Goal: Task Accomplishment & Management: Manage account settings

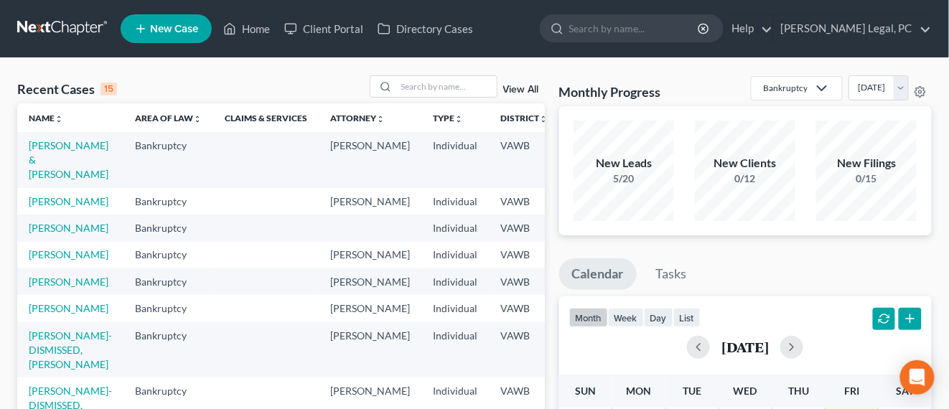
click at [56, 29] on link at bounding box center [63, 29] width 92 height 26
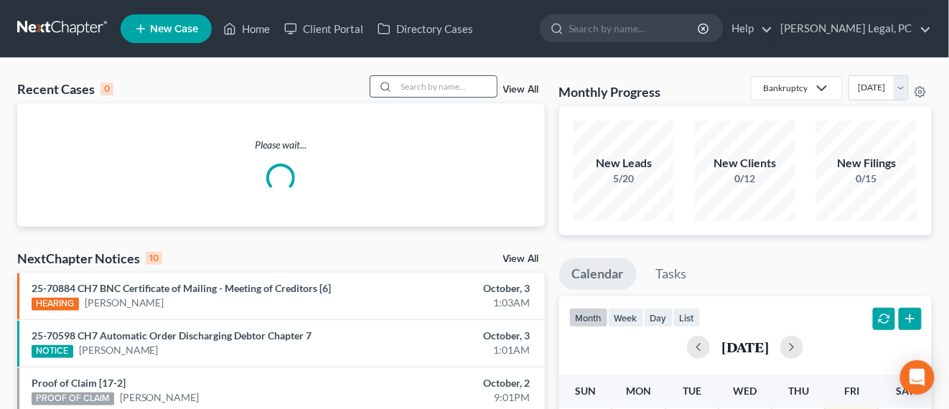
click at [432, 88] on input "search" at bounding box center [446, 86] width 101 height 21
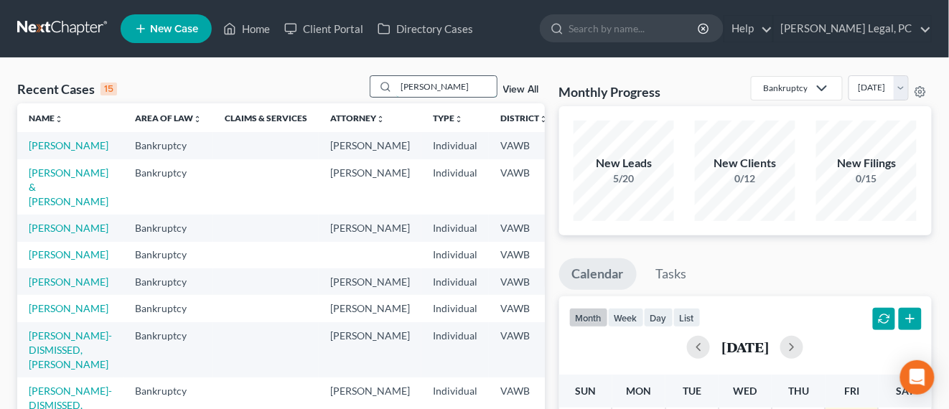
type input "tritt"
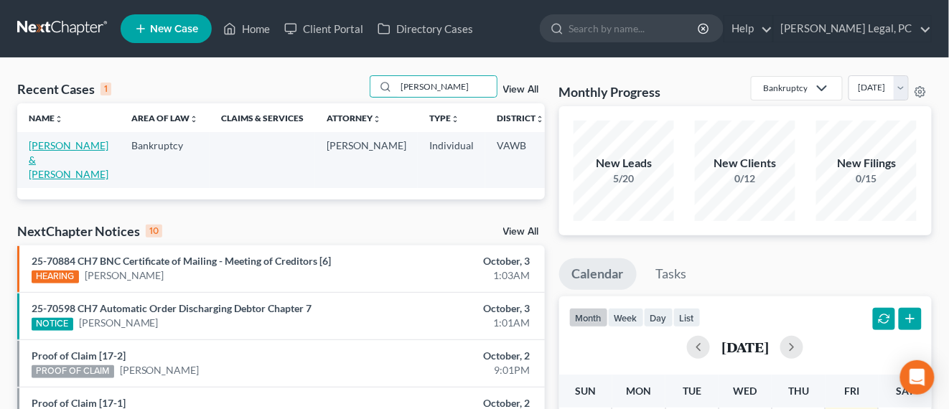
click at [38, 144] on link "[PERSON_NAME] & [PERSON_NAME]" at bounding box center [69, 159] width 80 height 41
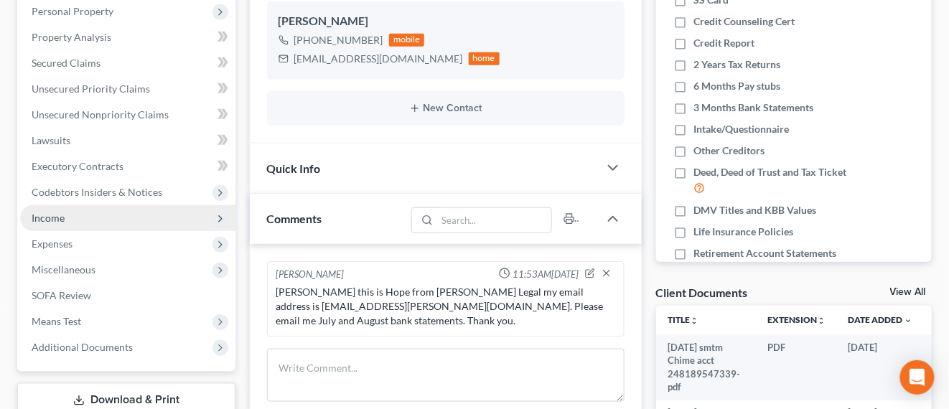
scroll to position [269, 0]
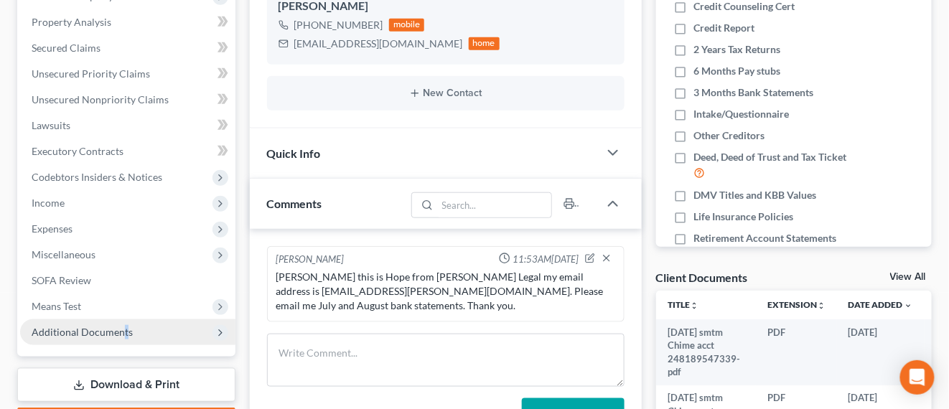
click at [123, 321] on span "Additional Documents" at bounding box center [127, 332] width 215 height 26
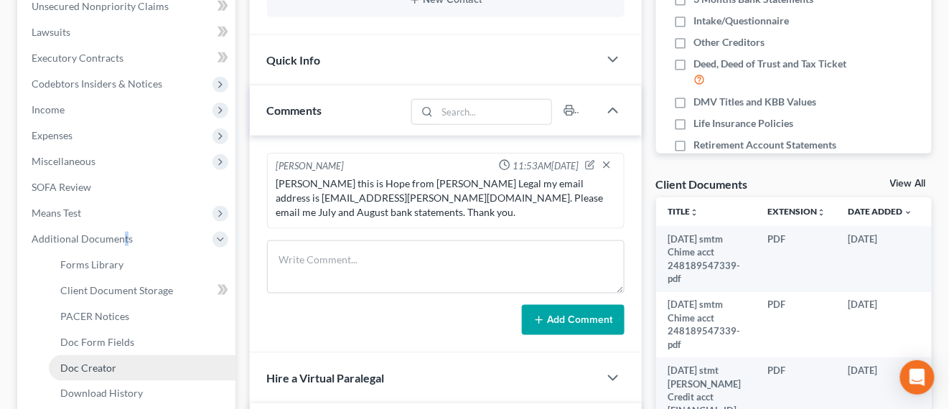
scroll to position [449, 0]
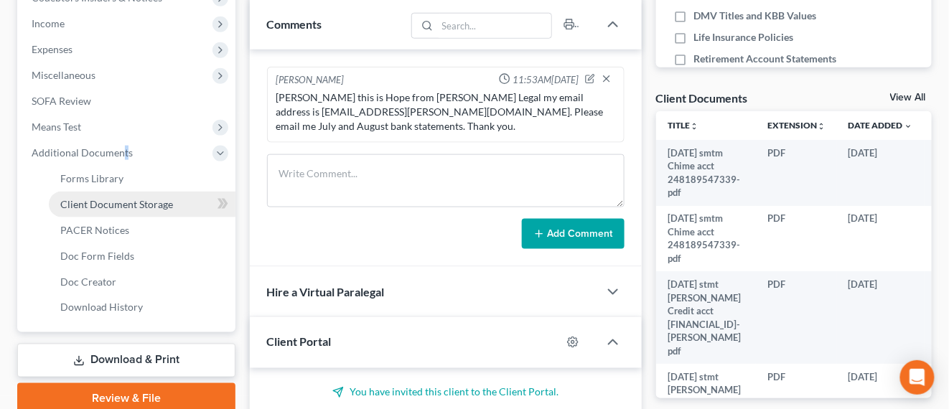
click at [138, 210] on link "Client Document Storage" at bounding box center [142, 205] width 187 height 26
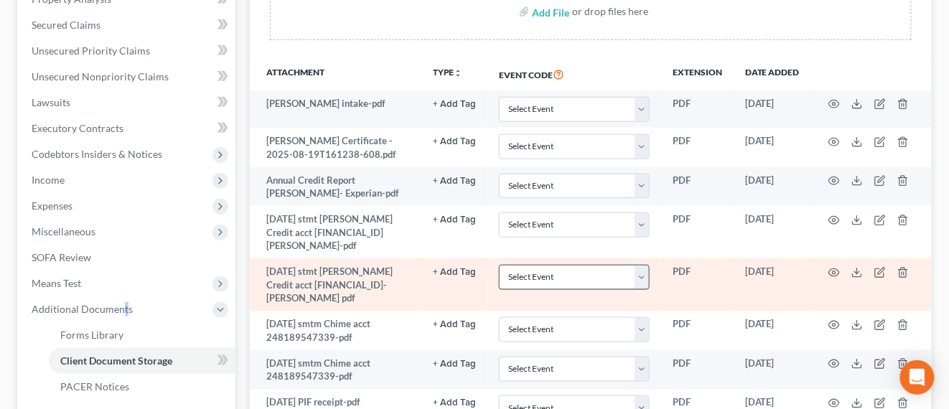
scroll to position [269, 0]
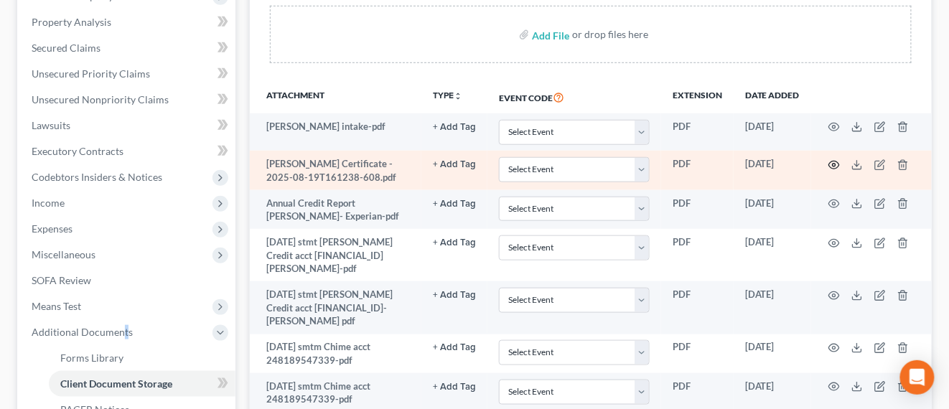
click at [833, 165] on icon "button" at bounding box center [833, 164] width 11 height 11
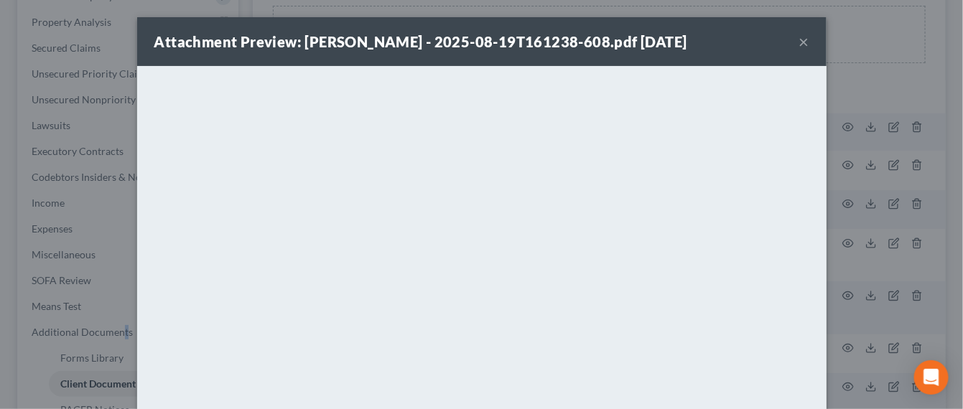
click at [800, 46] on button "×" at bounding box center [804, 41] width 10 height 17
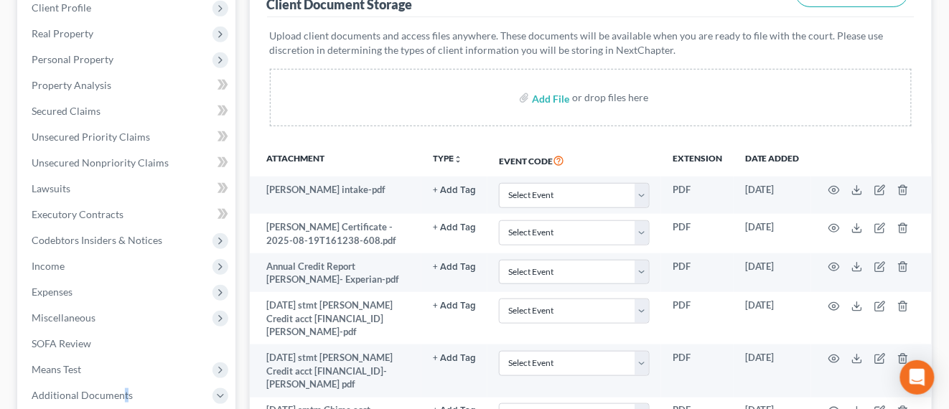
scroll to position [0, 0]
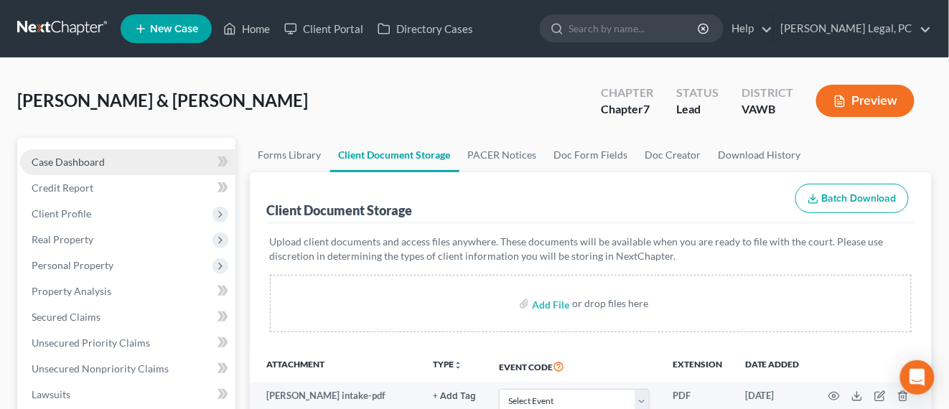
click at [85, 156] on span "Case Dashboard" at bounding box center [68, 162] width 73 height 12
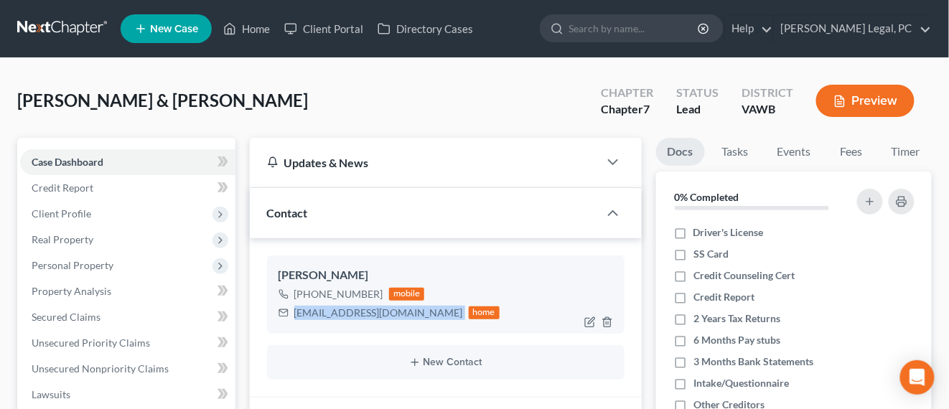
drag, startPoint x: 293, startPoint y: 314, endPoint x: 409, endPoint y: 309, distance: 116.4
click at [409, 309] on div "jerrytritt321@gmail.com home" at bounding box center [390, 313] width 222 height 19
copy div "[EMAIL_ADDRESS][DOMAIN_NAME]"
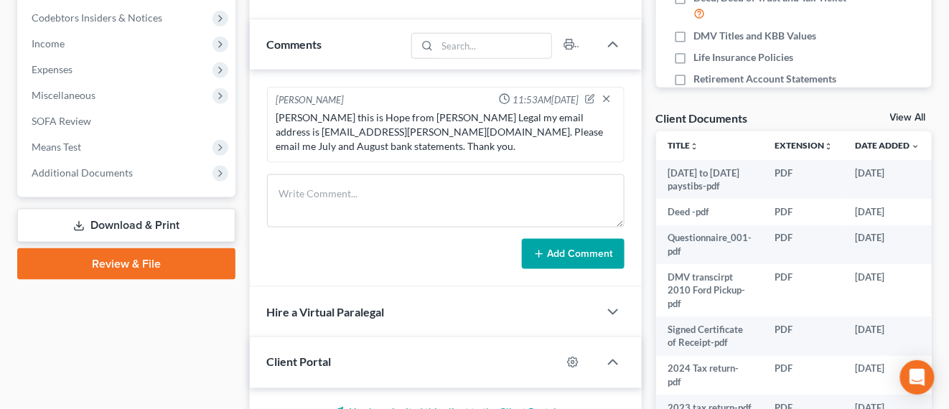
scroll to position [449, 0]
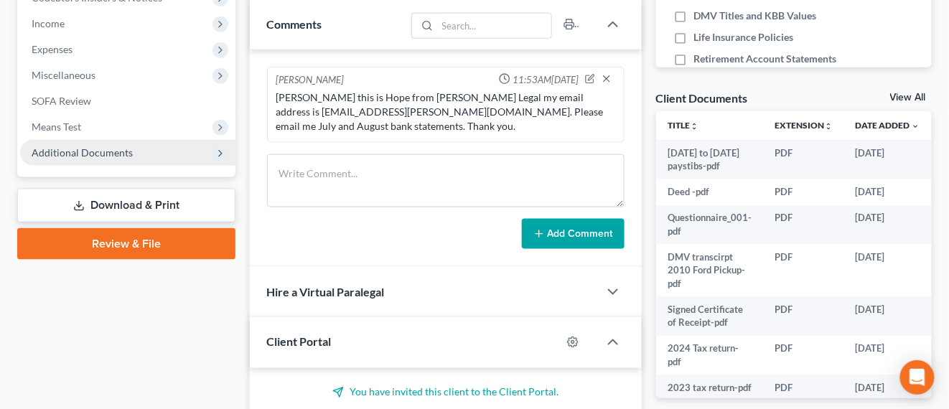
click at [140, 160] on span "Additional Documents" at bounding box center [127, 153] width 215 height 26
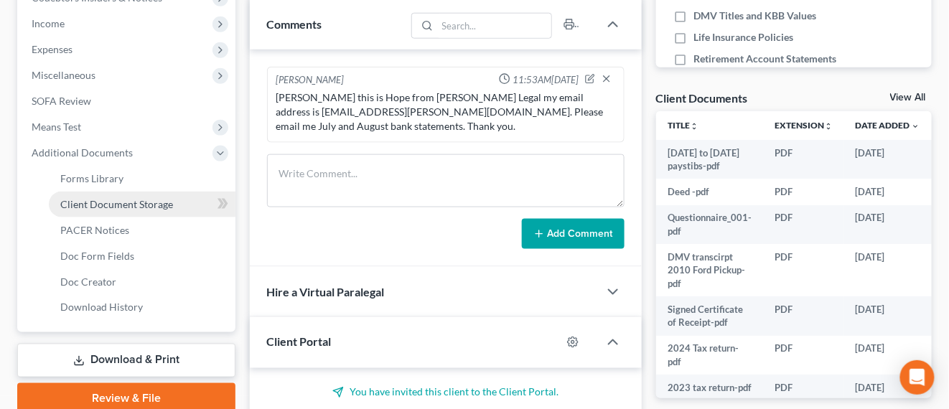
click at [159, 208] on span "Client Document Storage" at bounding box center [116, 204] width 113 height 12
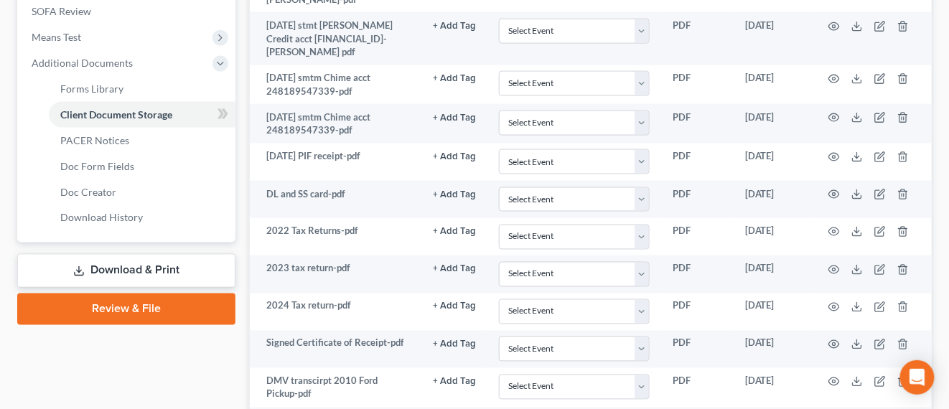
scroll to position [729, 0]
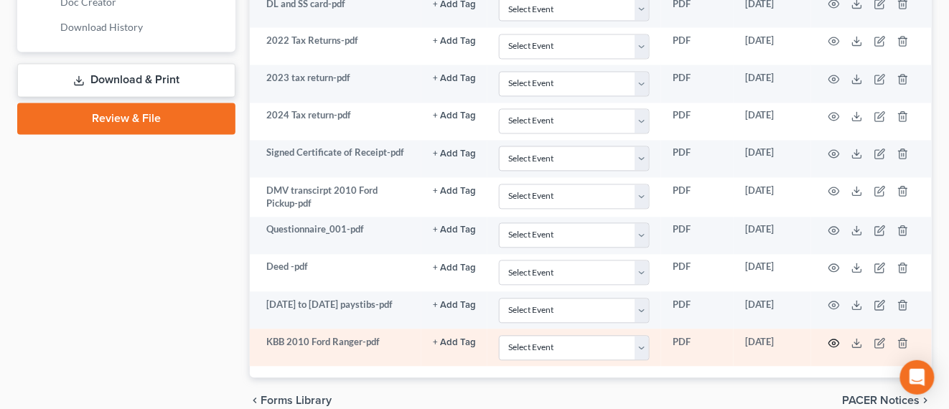
click at [832, 338] on icon "button" at bounding box center [833, 343] width 11 height 11
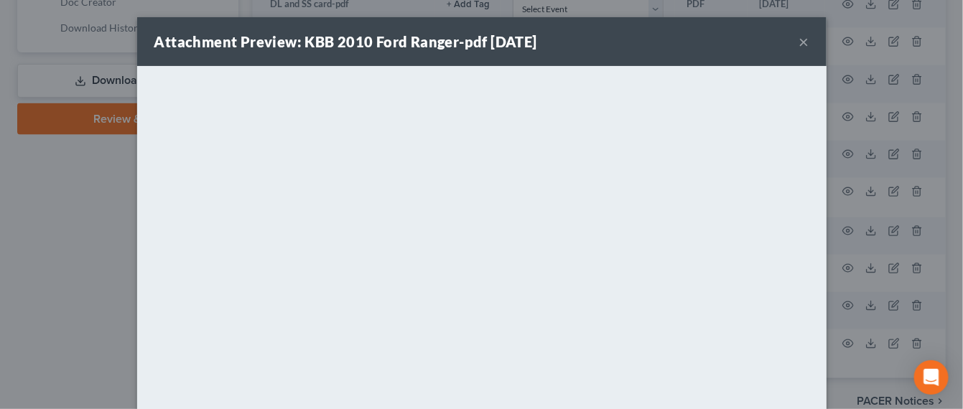
click at [799, 50] on button "×" at bounding box center [804, 41] width 10 height 17
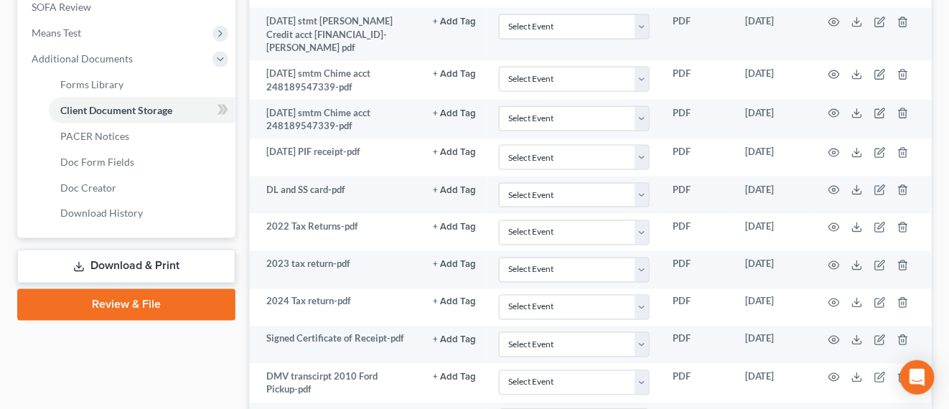
scroll to position [459, 0]
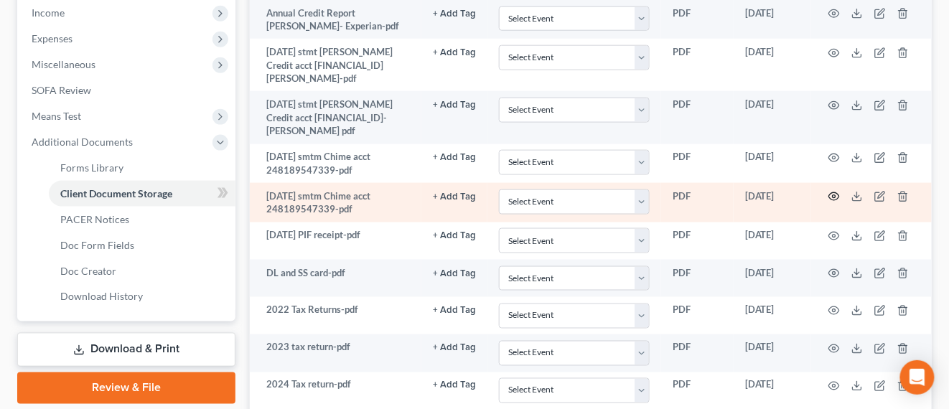
click at [834, 191] on icon "button" at bounding box center [833, 196] width 11 height 11
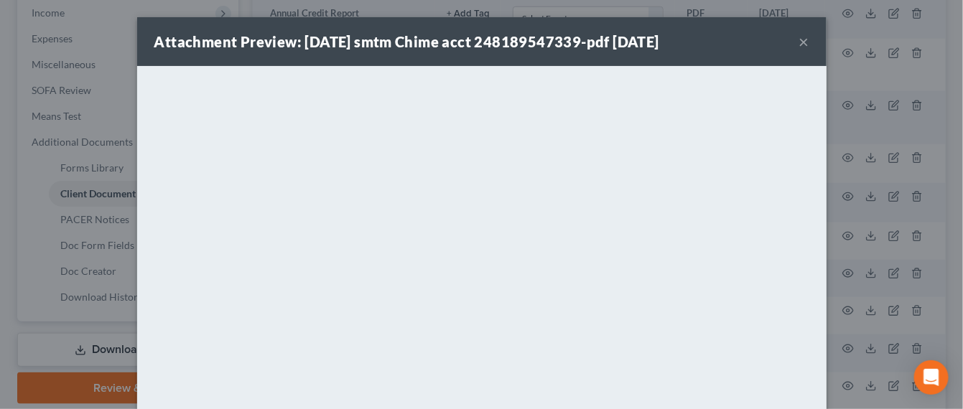
click at [802, 39] on div "Attachment Preview: 8-1-2025 smtm Chime acct 248189547339-pdf 09/09/2025 ×" at bounding box center [481, 41] width 689 height 49
click at [799, 44] on button "×" at bounding box center [804, 41] width 10 height 17
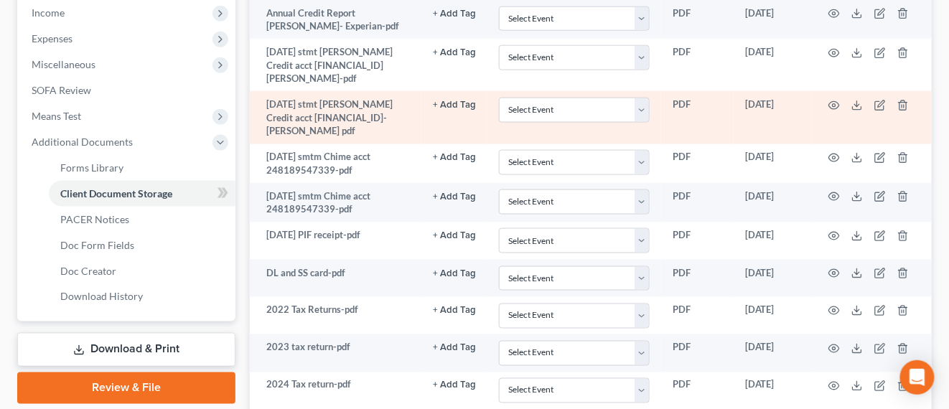
scroll to position [370, 0]
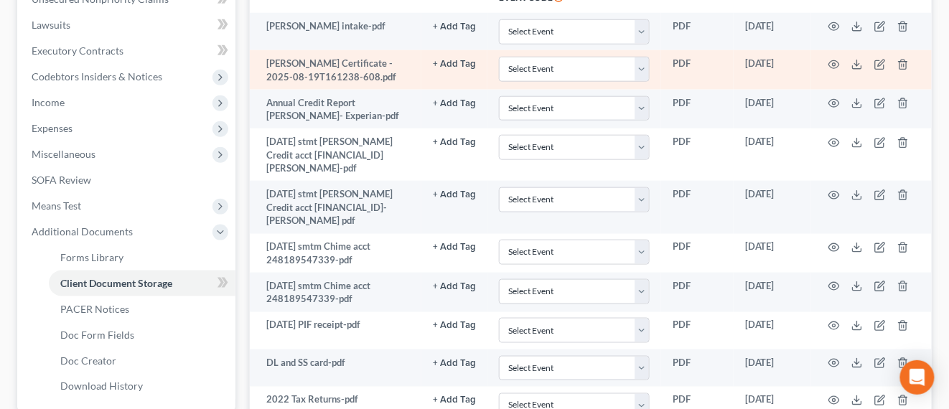
click at [376, 76] on td "[PERSON_NAME] Certificate - 2025-08-19T161238-608.pdf" at bounding box center [336, 69] width 172 height 39
click at [832, 66] on icon "button" at bounding box center [834, 64] width 11 height 8
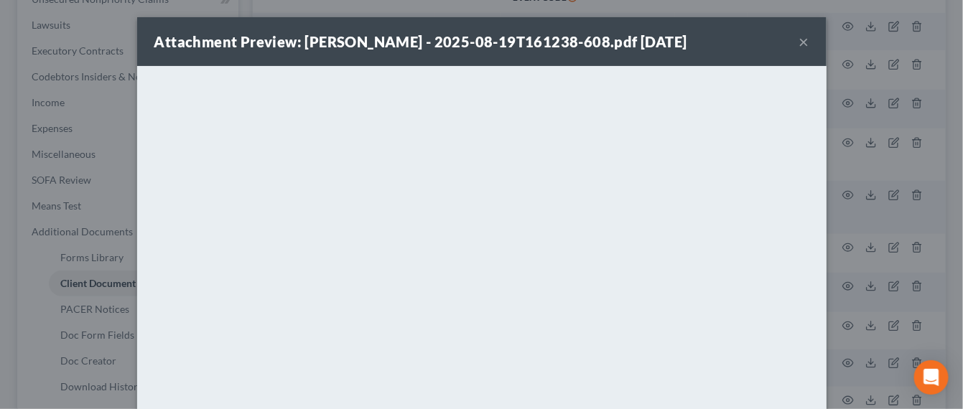
click at [799, 46] on button "×" at bounding box center [804, 41] width 10 height 17
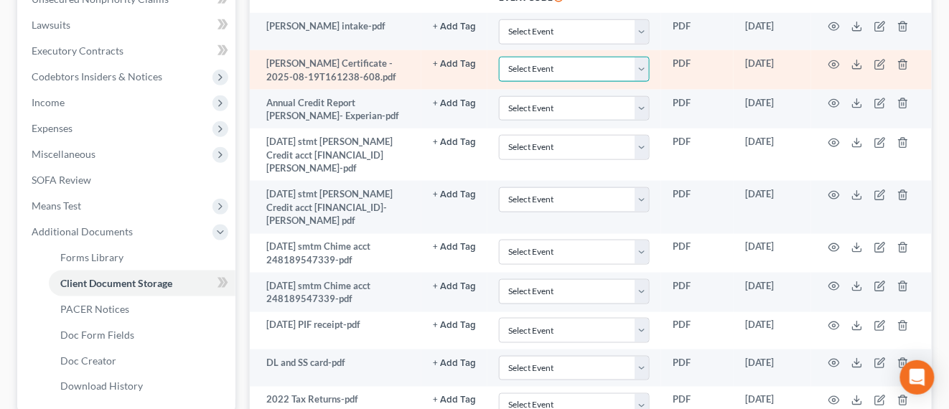
click at [640, 67] on select "Select Event Certificate of Credit Counseling" at bounding box center [574, 69] width 151 height 25
select select "0"
click at [499, 57] on select "Select Event Certificate of Credit Counseling" at bounding box center [574, 69] width 151 height 25
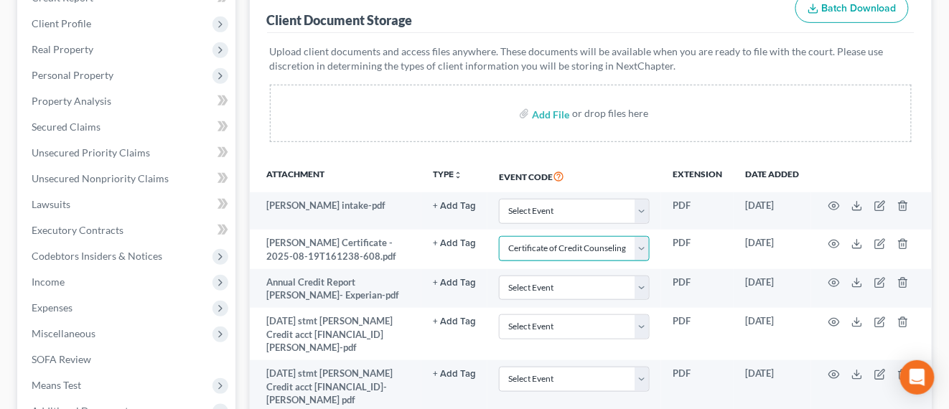
scroll to position [280, 0]
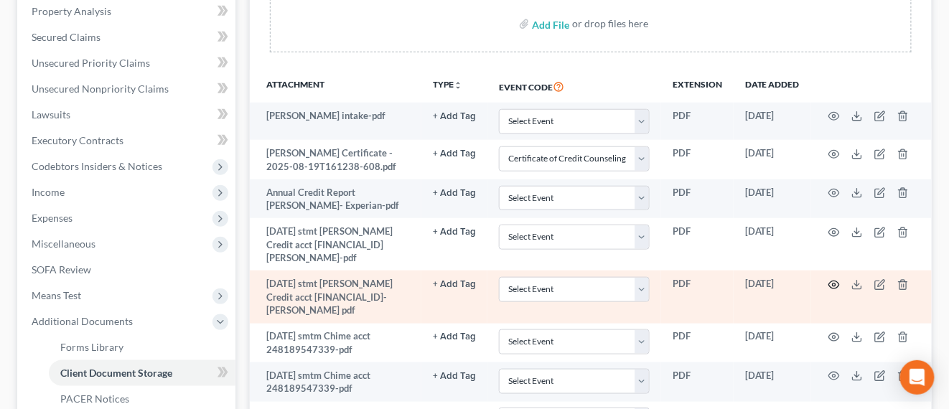
click at [836, 284] on circle "button" at bounding box center [834, 285] width 3 height 3
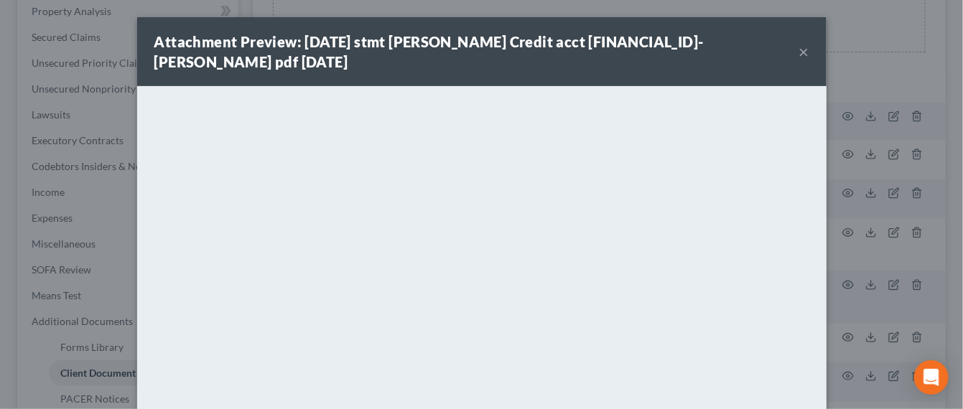
click at [800, 46] on button "×" at bounding box center [804, 51] width 10 height 17
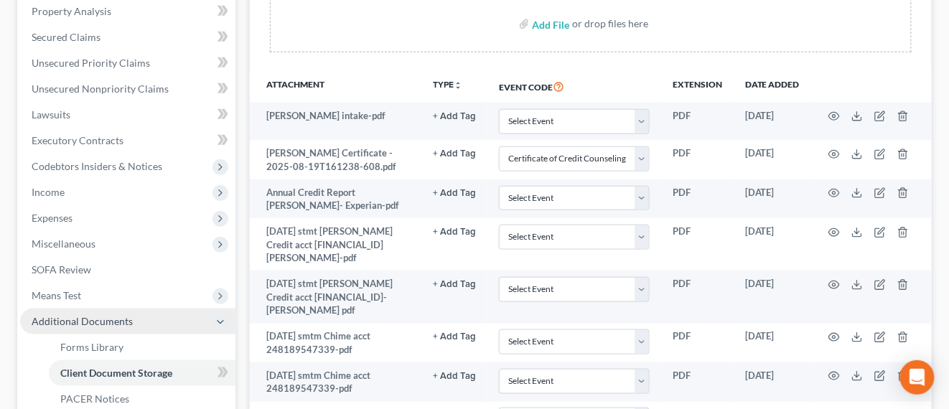
click at [103, 322] on span "Additional Documents" at bounding box center [82, 321] width 101 height 12
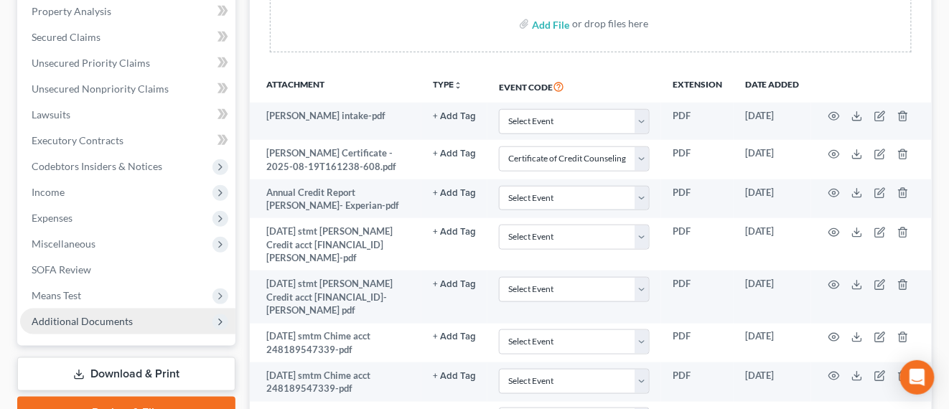
click at [113, 323] on span "Additional Documents" at bounding box center [82, 321] width 101 height 12
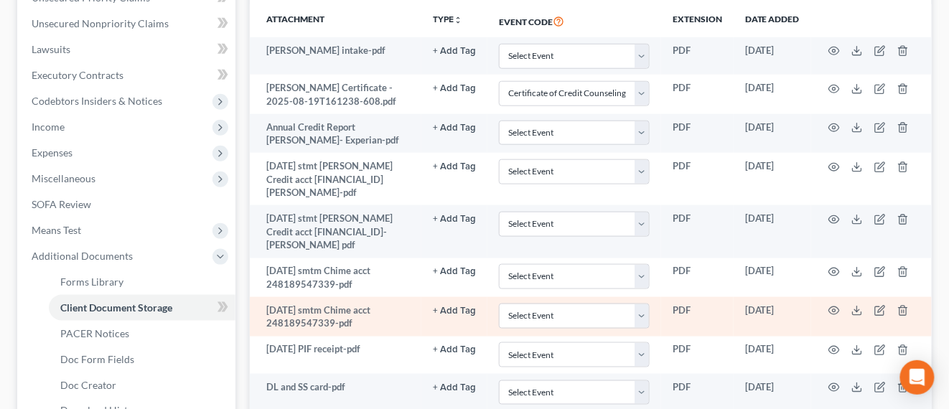
scroll to position [370, 0]
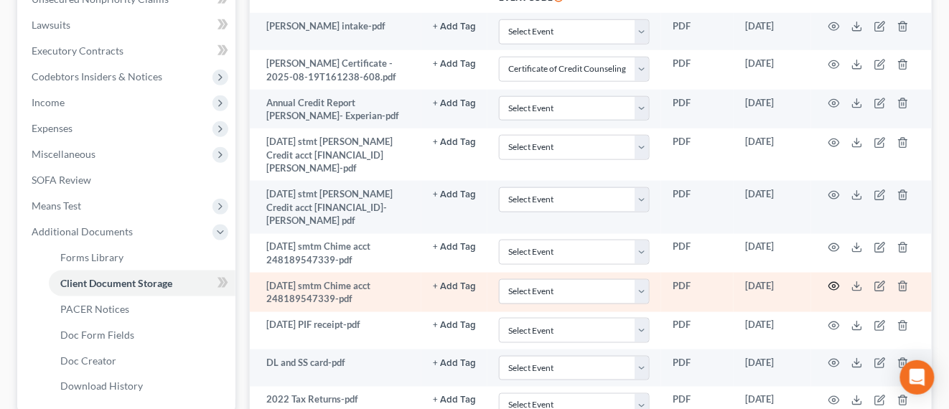
click at [833, 283] on icon "button" at bounding box center [834, 287] width 11 height 8
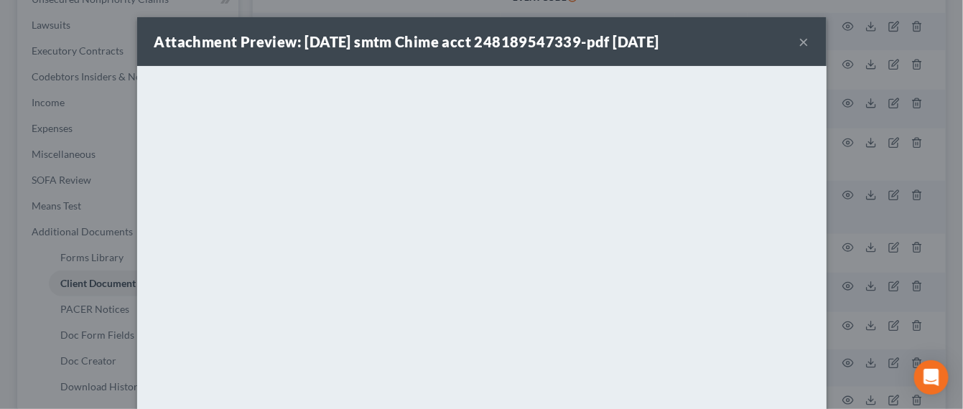
click at [802, 45] on div "Attachment Preview: 8-1-2025 smtm Chime acct 248189547339-pdf 09/09/2025 ×" at bounding box center [481, 41] width 689 height 49
click at [799, 42] on button "×" at bounding box center [804, 41] width 10 height 17
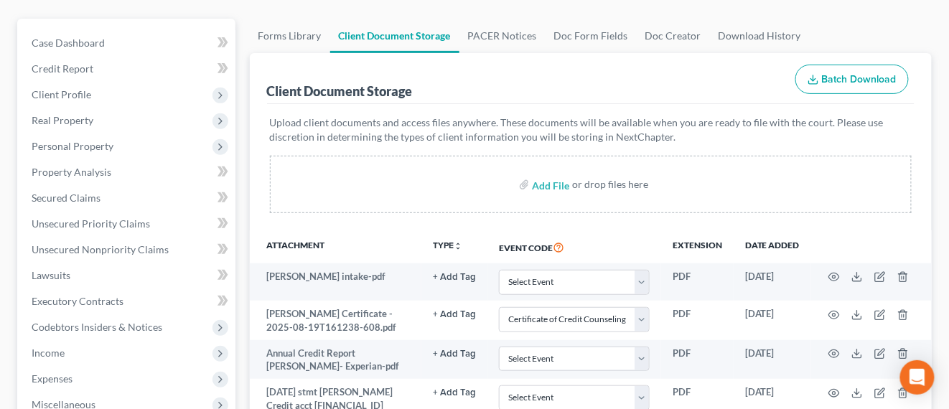
scroll to position [0, 0]
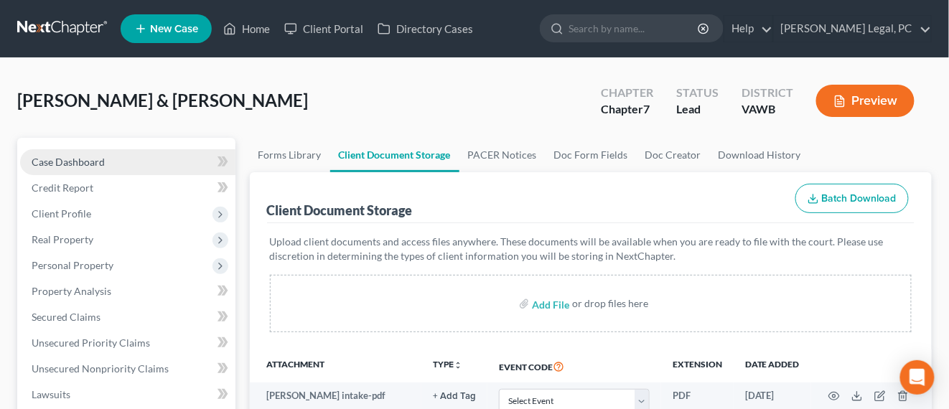
click at [85, 169] on link "Case Dashboard" at bounding box center [127, 162] width 215 height 26
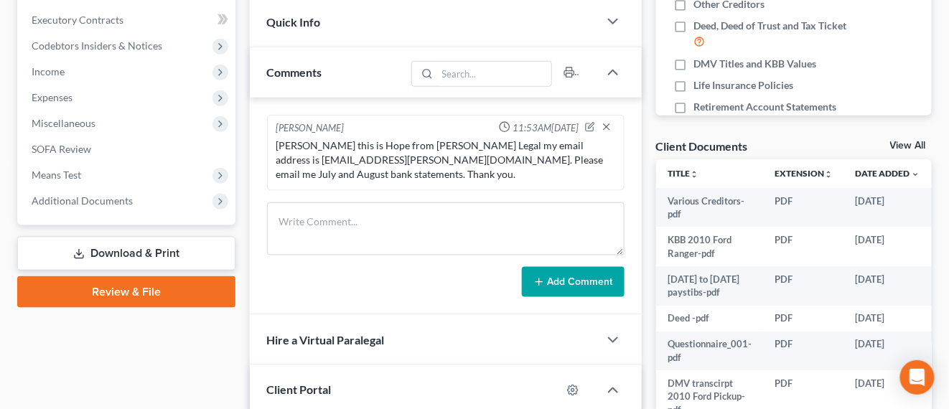
scroll to position [449, 0]
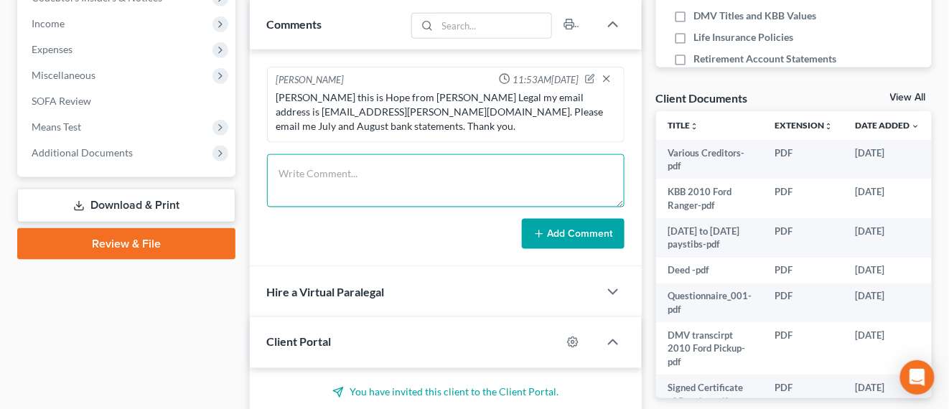
click at [380, 182] on textarea at bounding box center [445, 180] width 357 height 53
paste textarea "Also, can you send me updated bank statements for all bank accounts and do you …"
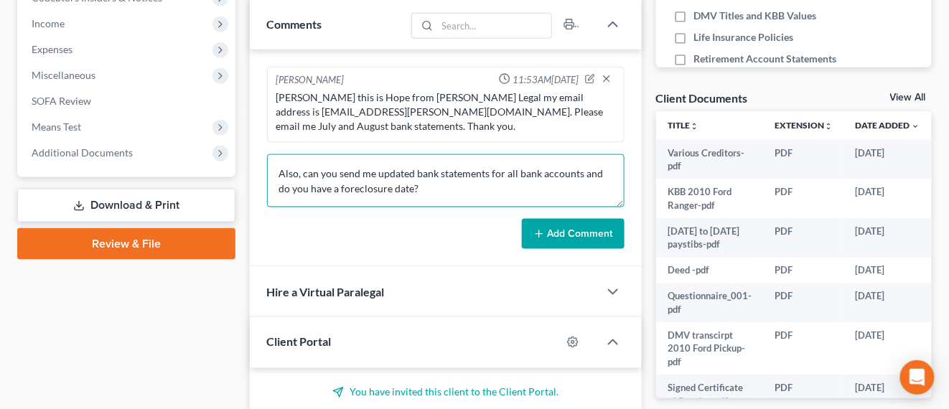
scroll to position [93, 0]
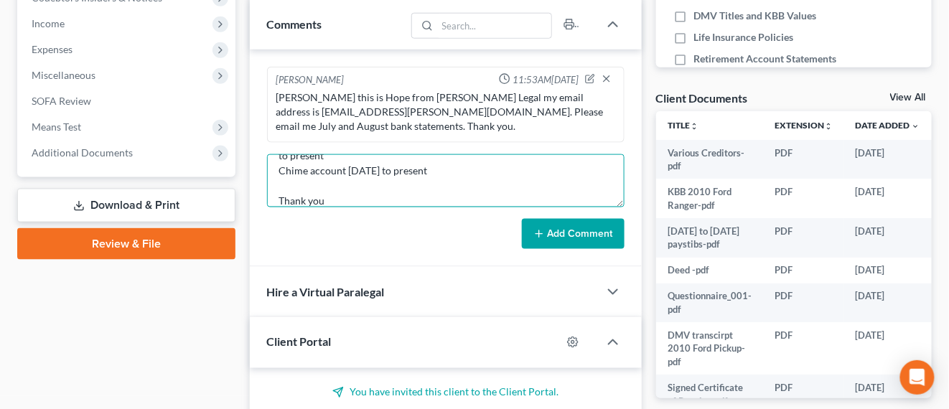
type textarea "Also, can you send me updated bank statements for all bank accounts and do you …"
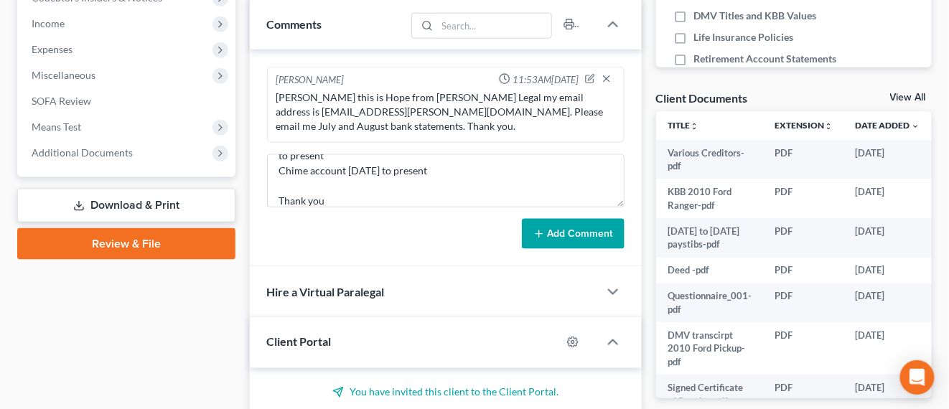
click at [549, 235] on button "Add Comment" at bounding box center [573, 234] width 103 height 30
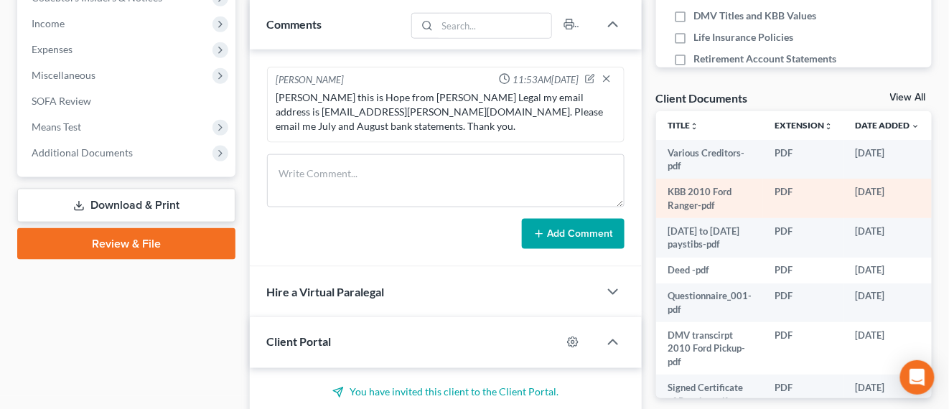
scroll to position [0, 0]
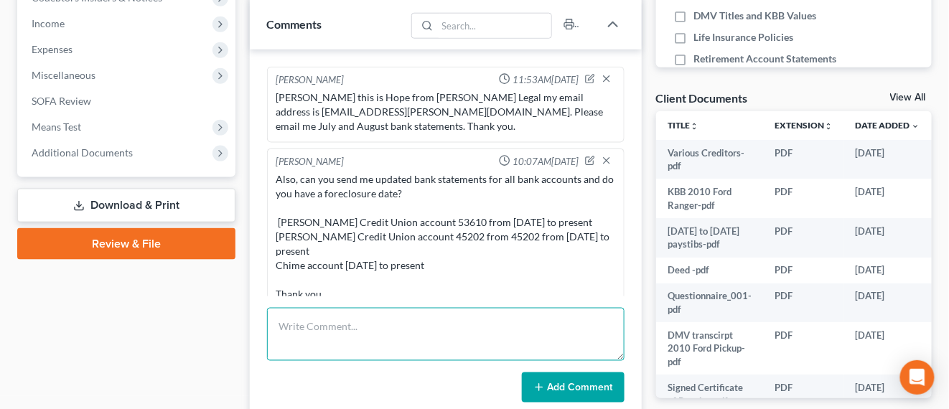
click at [416, 336] on textarea at bounding box center [445, 334] width 357 height 53
paste textarea "Good morning [PERSON_NAME] The last paystub will have from you is [DATE] can yo…"
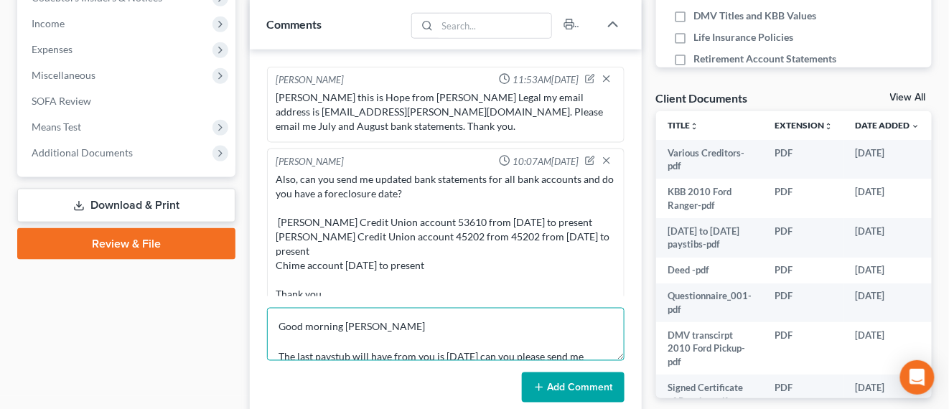
scroll to position [18, 0]
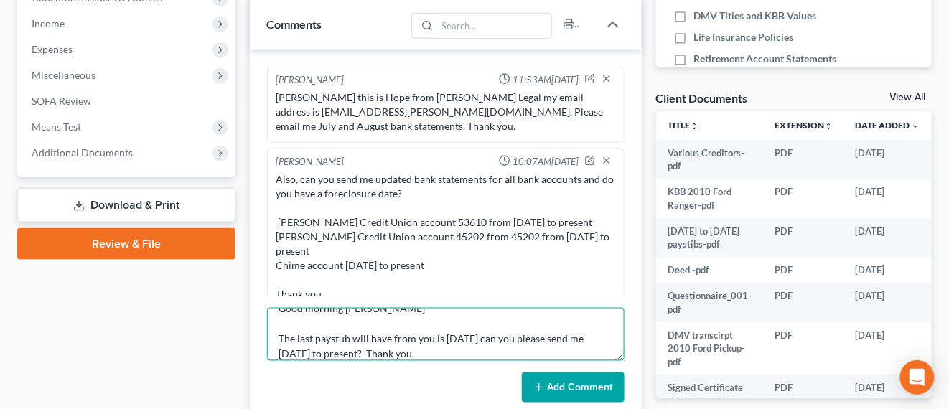
type textarea "Good morning [PERSON_NAME] The last paystub will have from you is [DATE] can yo…"
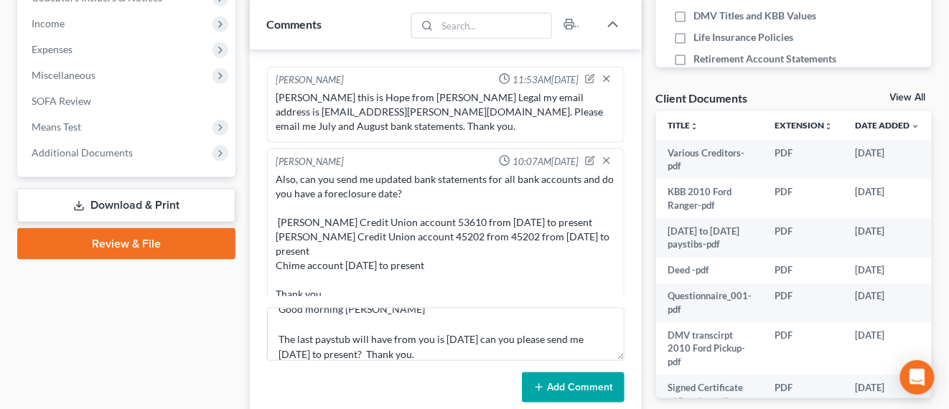
click at [589, 389] on button "Add Comment" at bounding box center [573, 388] width 103 height 30
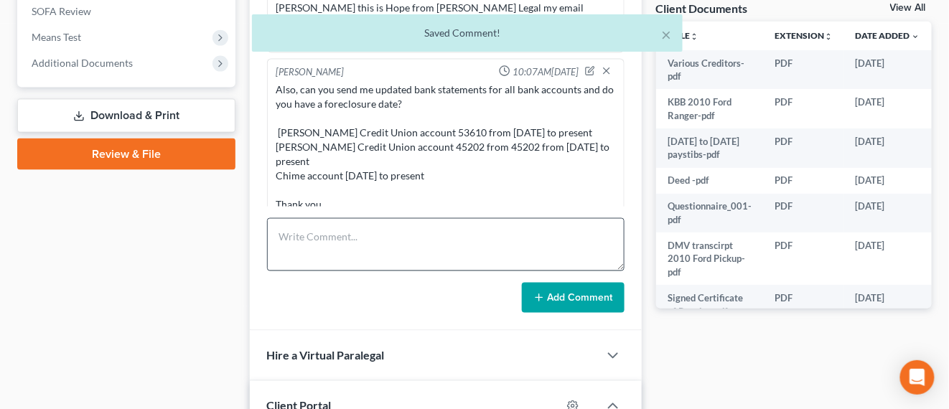
scroll to position [94, 0]
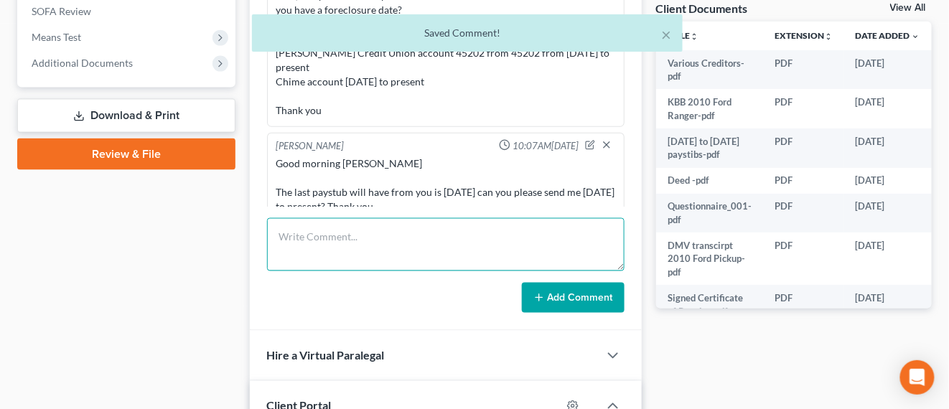
click at [385, 238] on textarea at bounding box center [445, 244] width 357 height 53
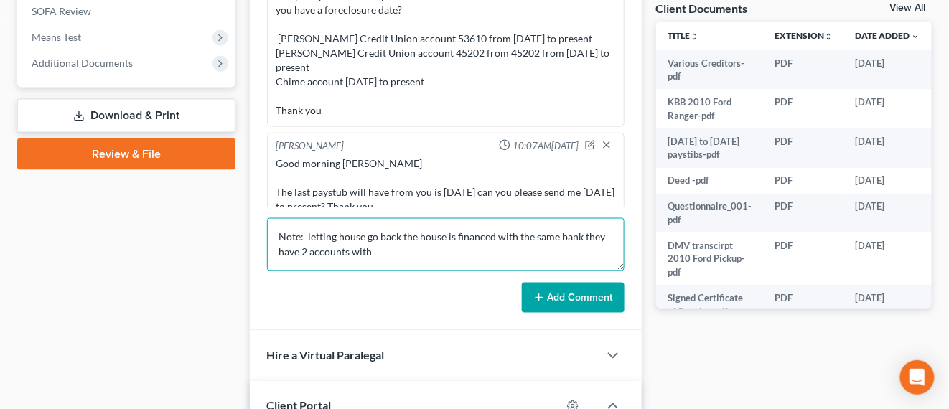
type textarea "Note: letting house go back the house is financed with the same bank they have …"
click at [611, 296] on button "Add Comment" at bounding box center [573, 298] width 103 height 30
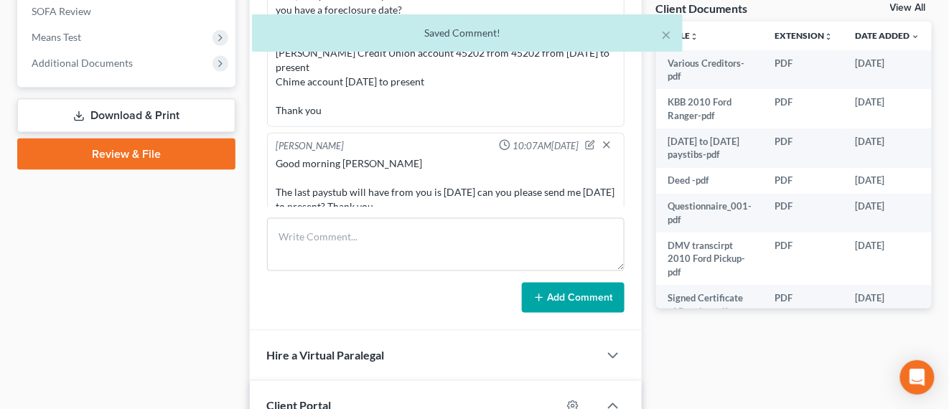
scroll to position [162, 0]
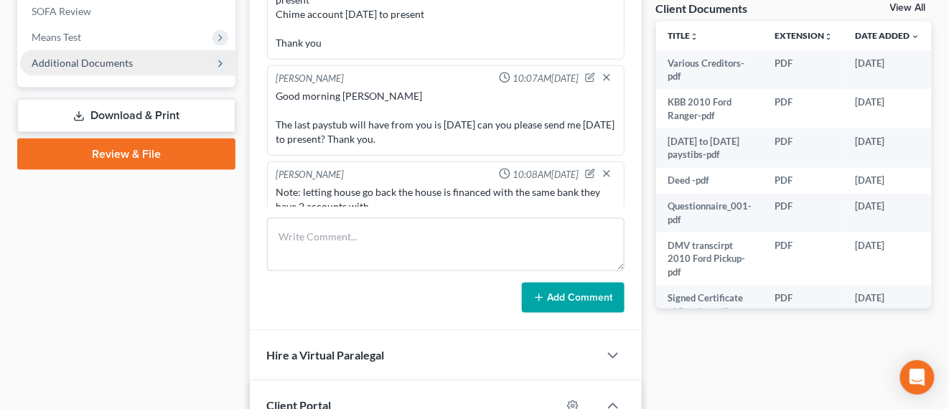
click at [58, 59] on span "Additional Documents" at bounding box center [82, 63] width 101 height 12
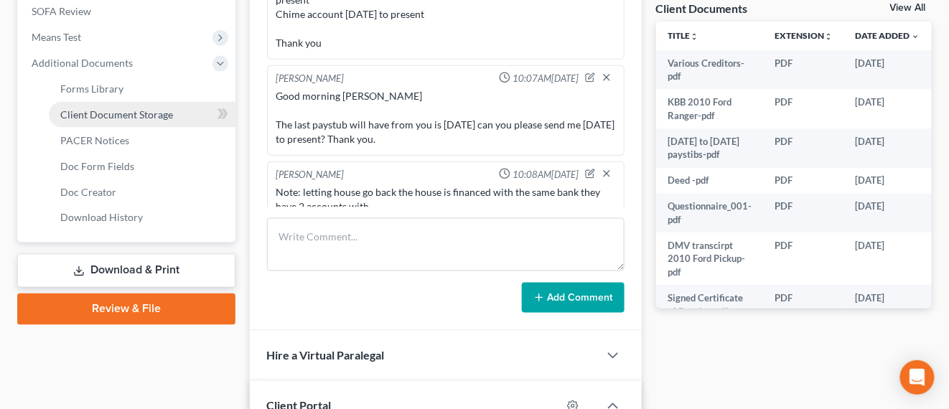
click at [95, 113] on span "Client Document Storage" at bounding box center [116, 114] width 113 height 12
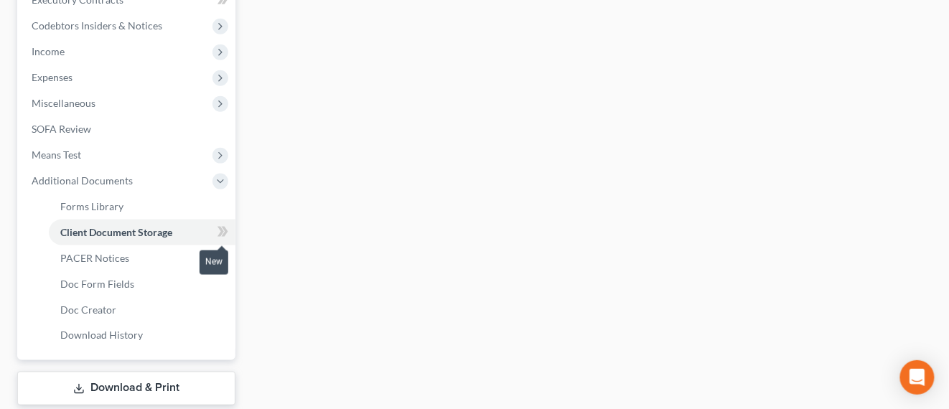
select select "0"
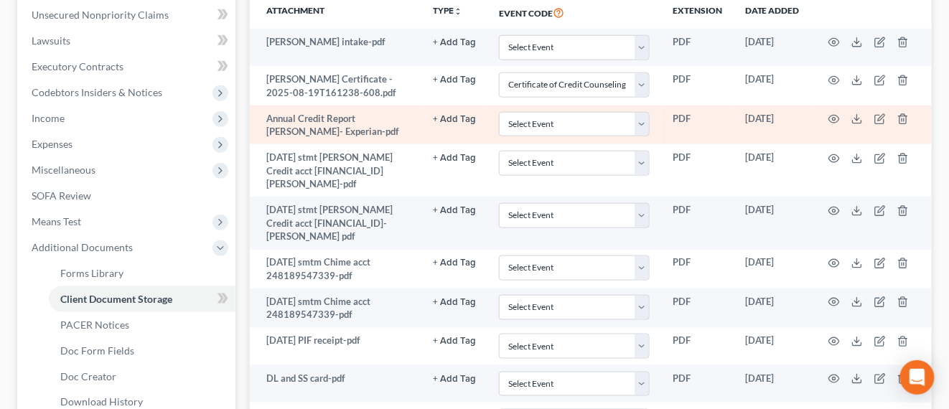
scroll to position [174, 0]
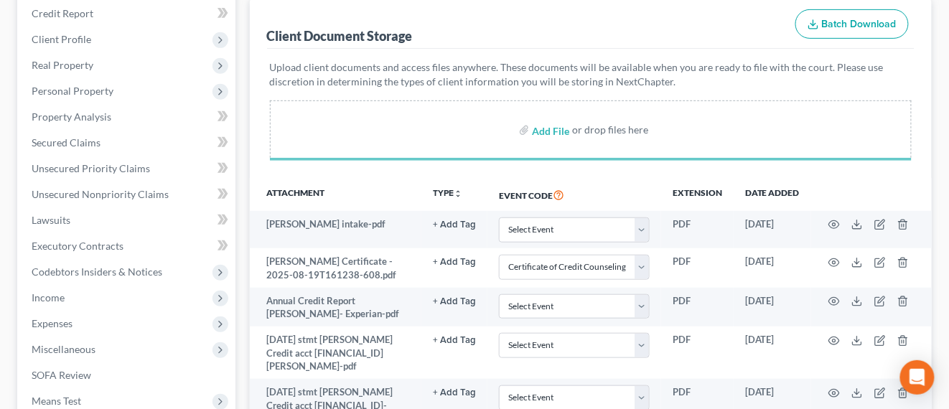
select select "0"
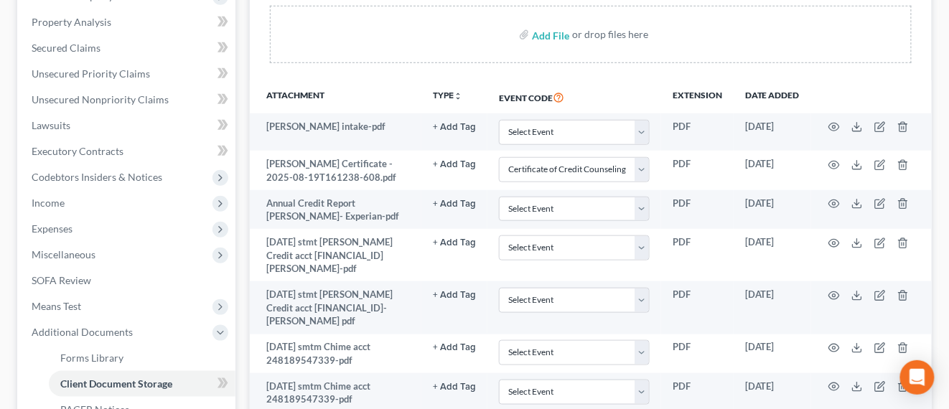
scroll to position [85, 0]
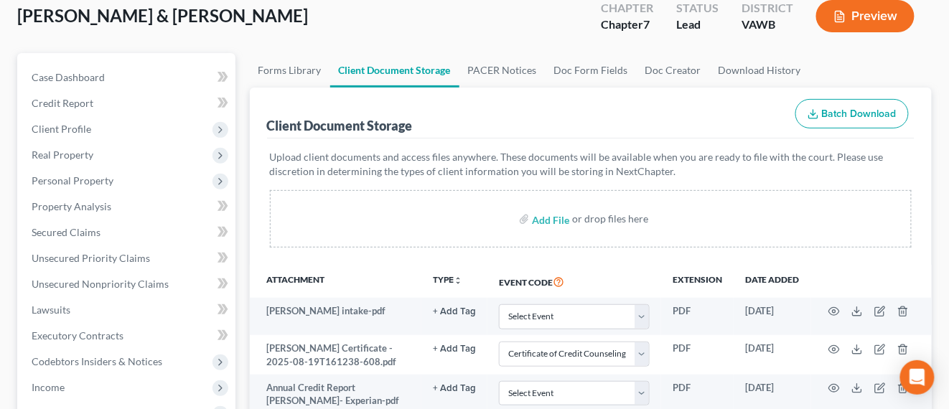
select select "0"
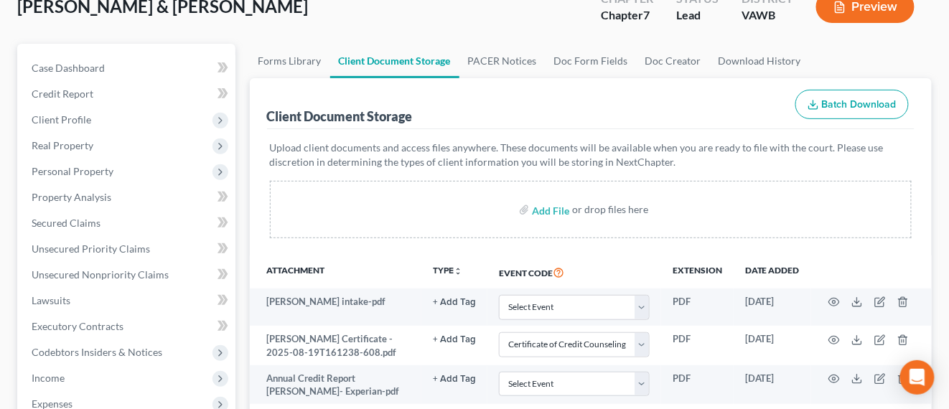
scroll to position [0, 0]
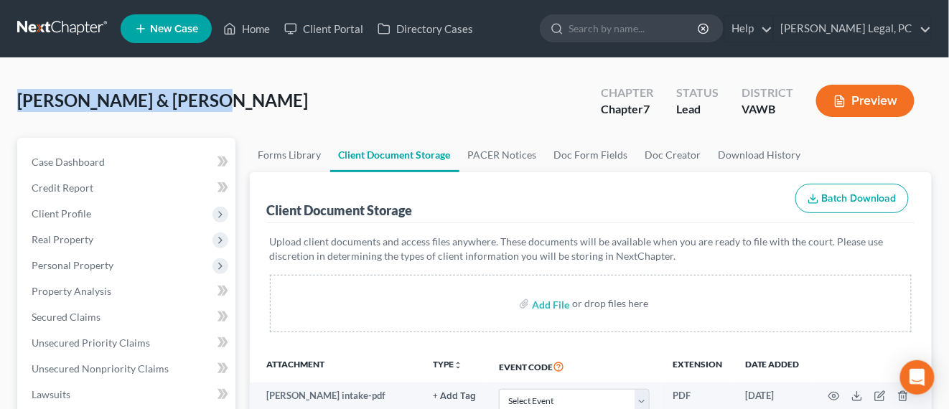
drag, startPoint x: 197, startPoint y: 95, endPoint x: 11, endPoint y: 114, distance: 187.6
copy span "[PERSON_NAME] & [PERSON_NAME]"
click at [57, 21] on link at bounding box center [63, 29] width 92 height 26
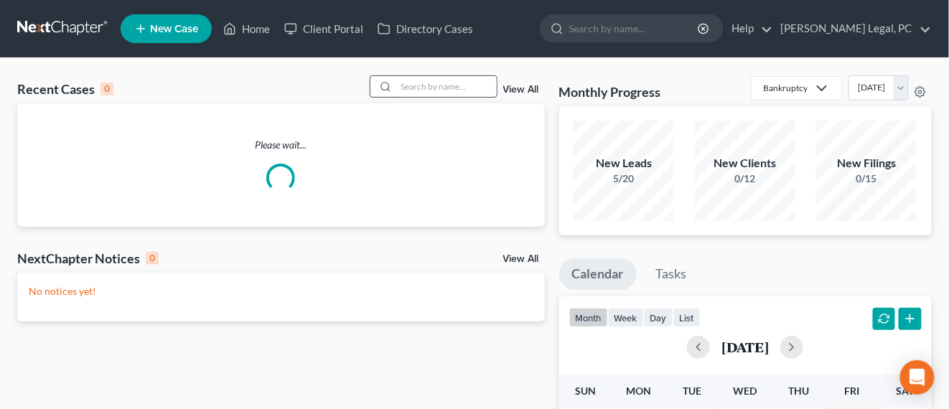
click at [463, 90] on input "search" at bounding box center [446, 86] width 101 height 21
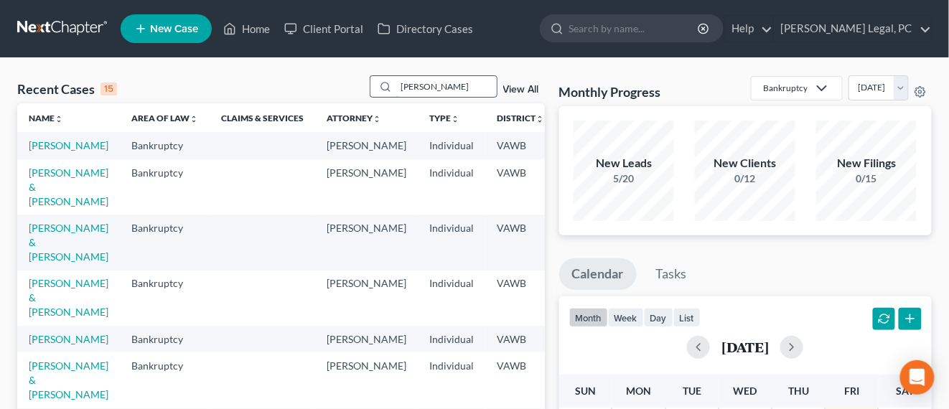
type input "martin"
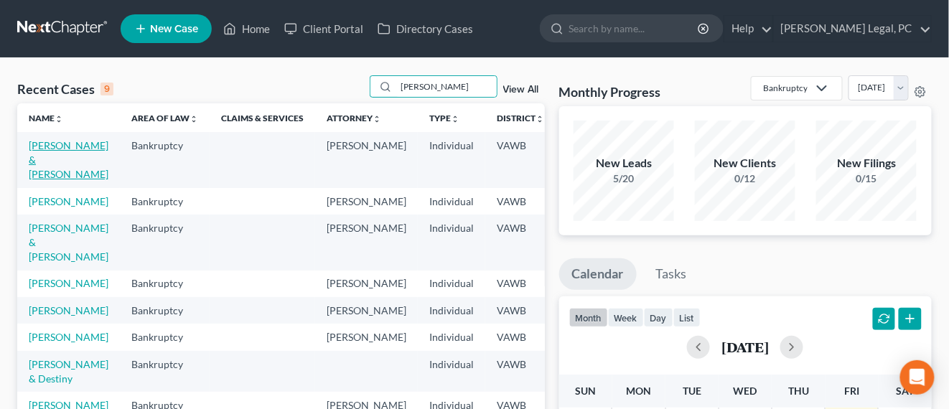
click at [29, 158] on link "[PERSON_NAME] & [PERSON_NAME]" at bounding box center [69, 159] width 80 height 41
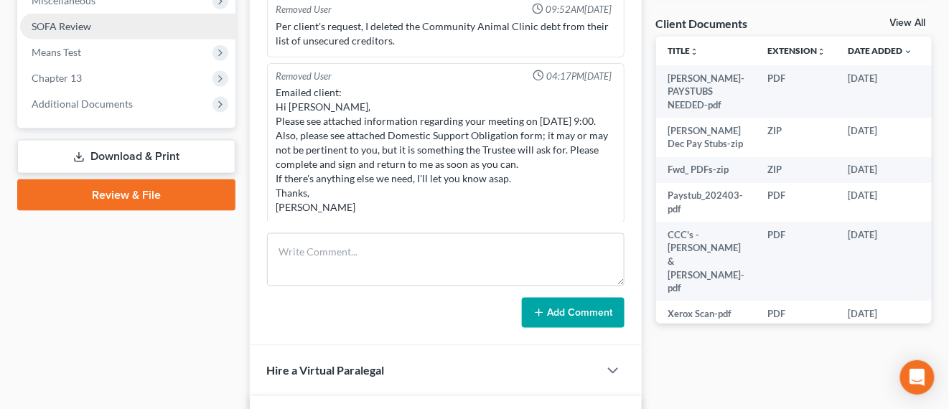
scroll to position [449, 0]
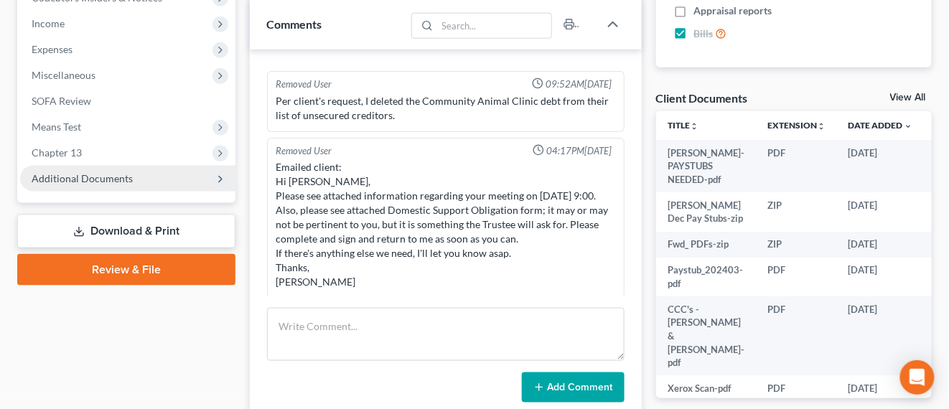
click at [121, 179] on span "Additional Documents" at bounding box center [82, 178] width 101 height 12
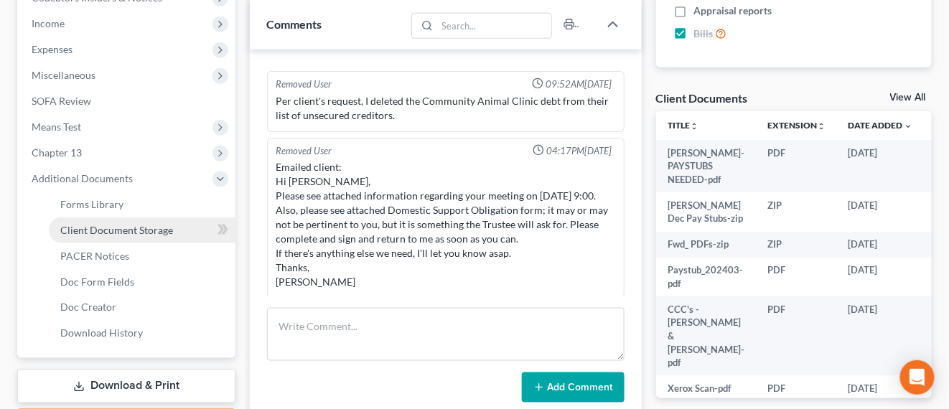
drag, startPoint x: 136, startPoint y: 233, endPoint x: 155, endPoint y: 238, distance: 20.0
click at [136, 233] on span "Client Document Storage" at bounding box center [116, 230] width 113 height 12
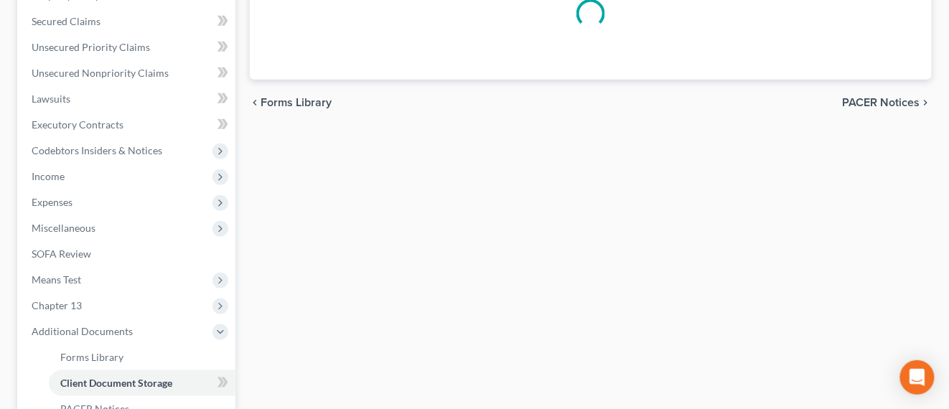
select select "0"
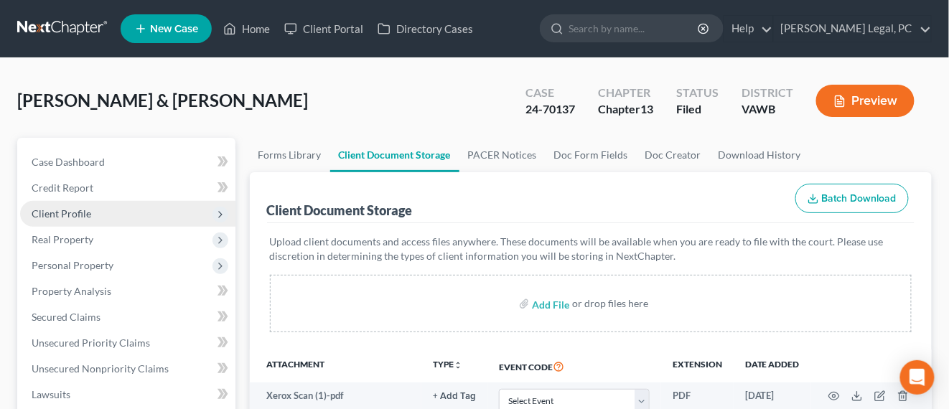
click at [82, 208] on span "Client Profile" at bounding box center [62, 213] width 60 height 12
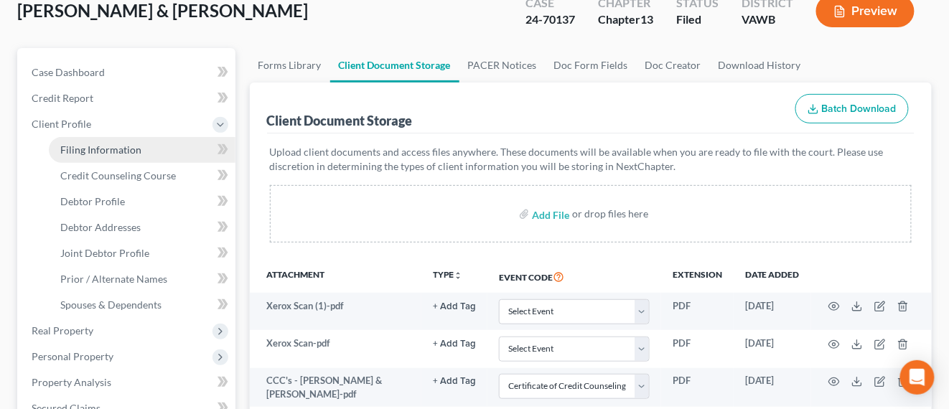
click at [84, 153] on span "Filing Information" at bounding box center [100, 150] width 81 height 12
select select "1"
select select "3"
select select "48"
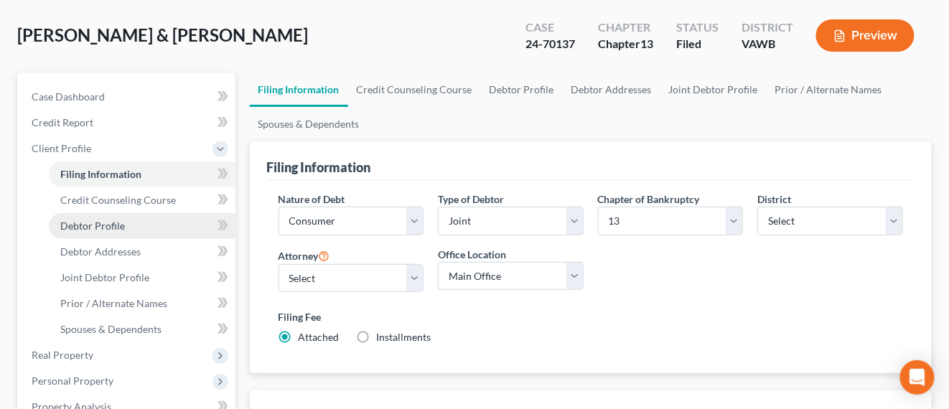
scroll to position [90, 0]
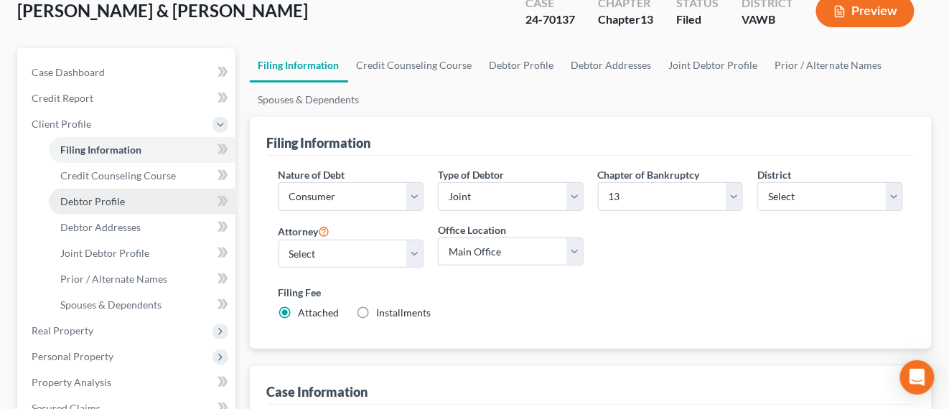
click at [123, 202] on span "Debtor Profile" at bounding box center [92, 201] width 65 height 12
select select "1"
select select "3"
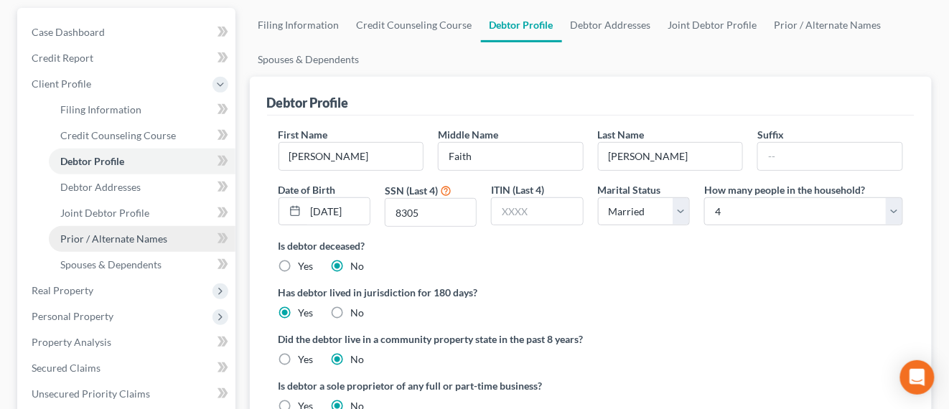
scroll to position [179, 0]
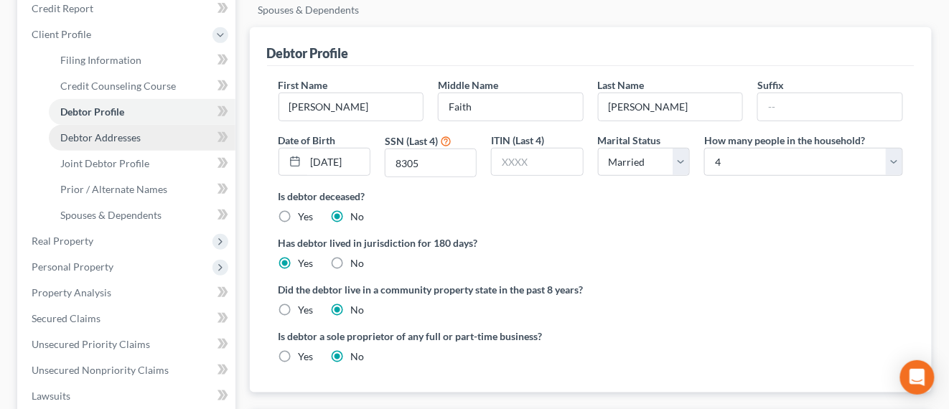
click at [103, 143] on link "Debtor Addresses" at bounding box center [142, 138] width 187 height 26
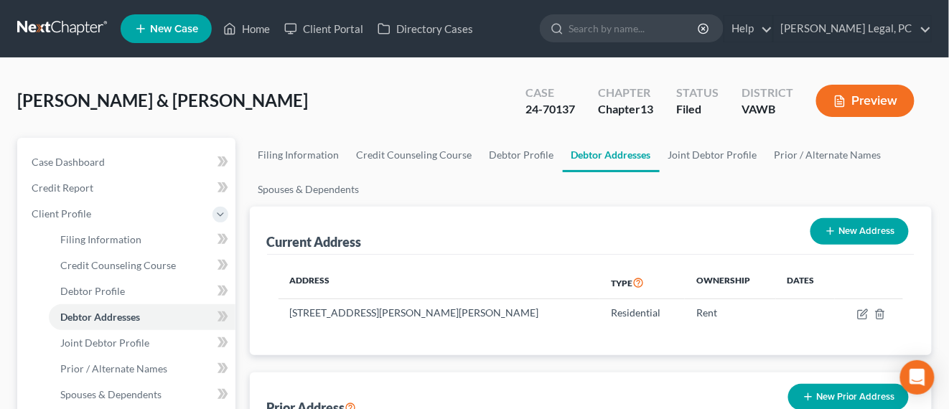
click at [75, 21] on link at bounding box center [63, 29] width 92 height 26
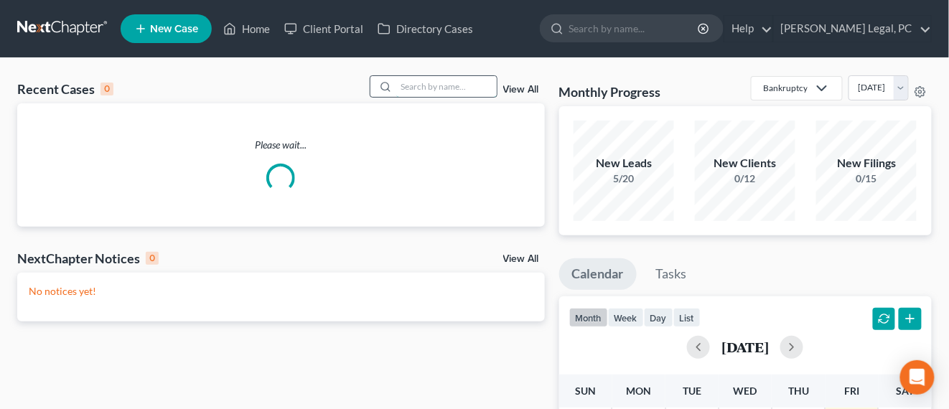
click at [418, 84] on input "search" at bounding box center [446, 86] width 101 height 21
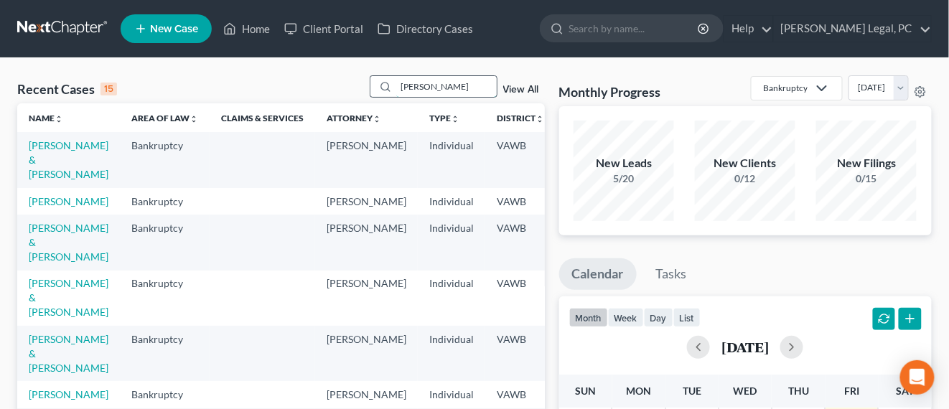
type input "[PERSON_NAME]"
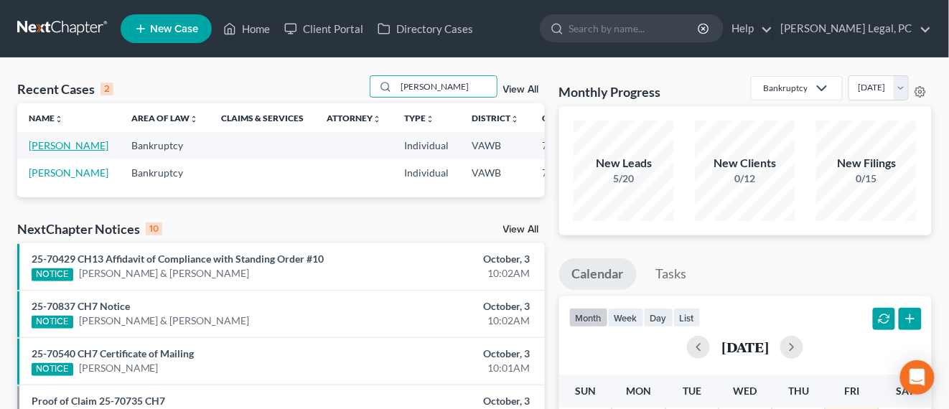
click at [60, 146] on link "[PERSON_NAME]" at bounding box center [69, 145] width 80 height 12
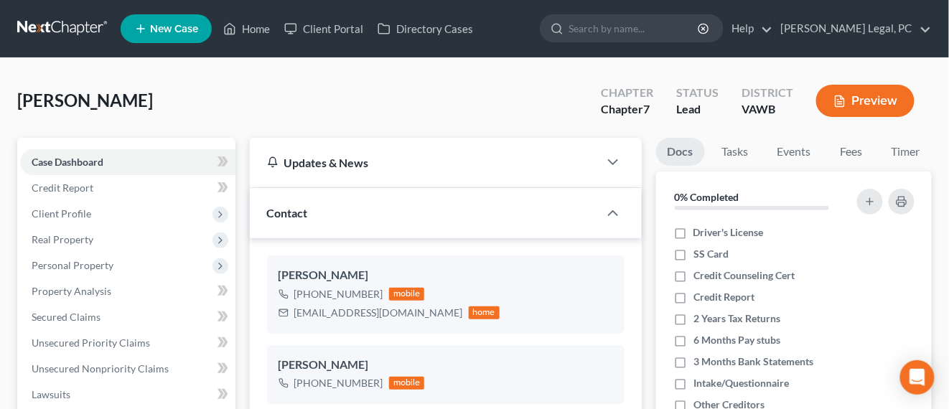
scroll to position [571, 0]
drag, startPoint x: 83, startPoint y: 27, endPoint x: 126, endPoint y: 53, distance: 50.2
click at [83, 27] on link at bounding box center [63, 29] width 92 height 26
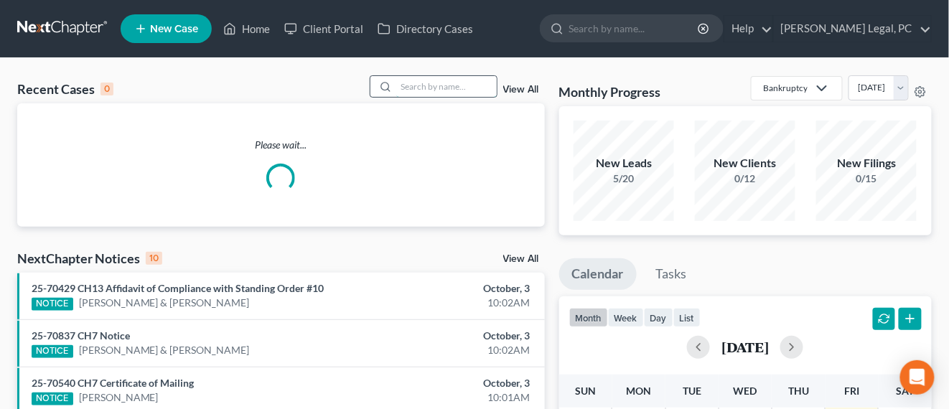
click at [419, 94] on input "search" at bounding box center [446, 86] width 101 height 21
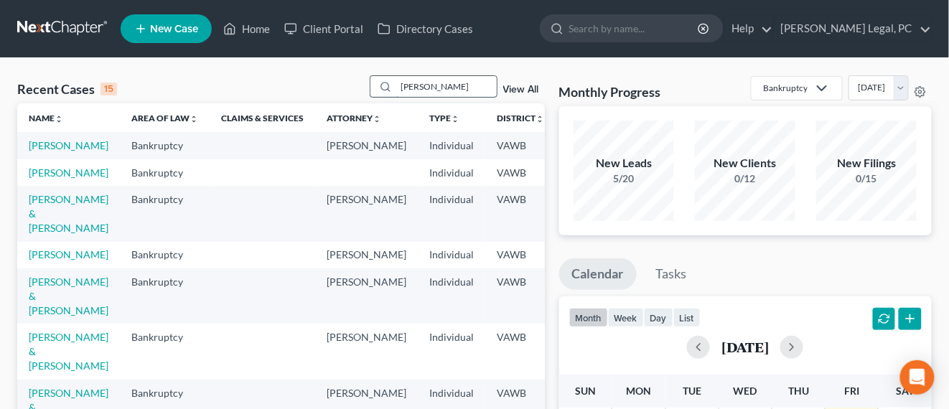
type input "[PERSON_NAME]"
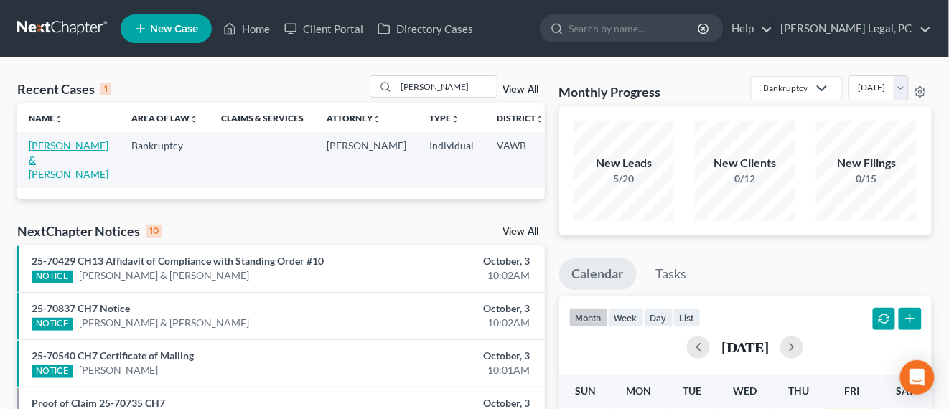
click at [46, 153] on link "[PERSON_NAME] & [PERSON_NAME]" at bounding box center [69, 159] width 80 height 41
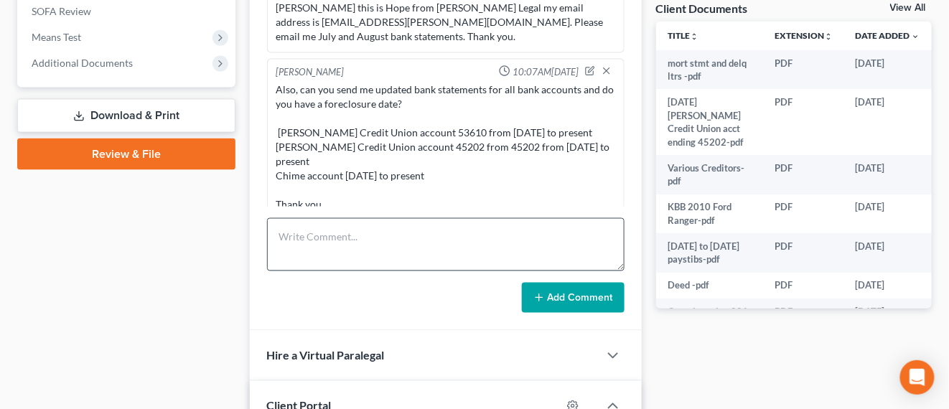
scroll to position [162, 0]
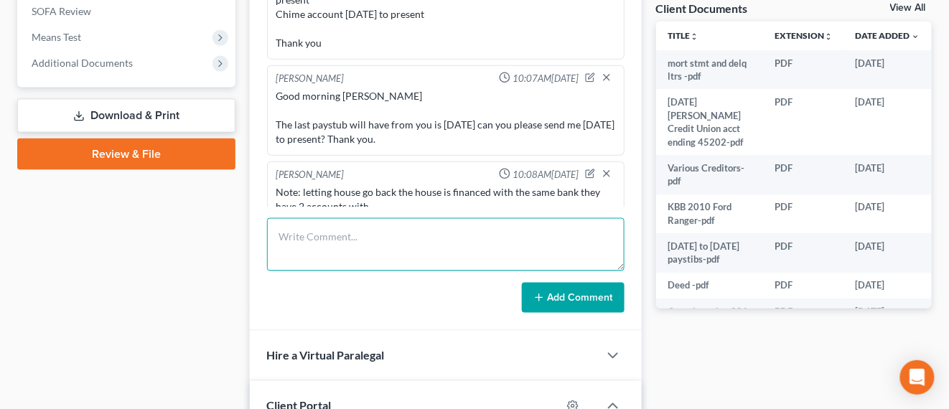
click at [454, 246] on textarea at bounding box center [445, 244] width 357 height 53
paste textarea "[PERSON_NAME] & [PERSON_NAME] are ready for workup. I have requested updated pa…"
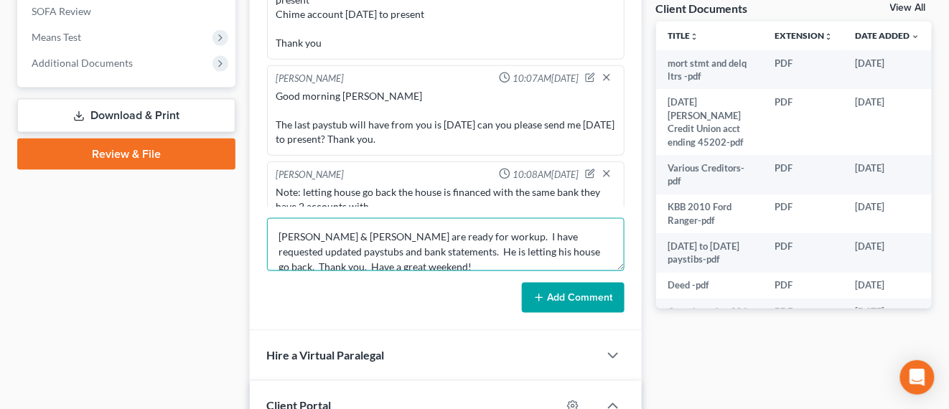
scroll to position [18, 0]
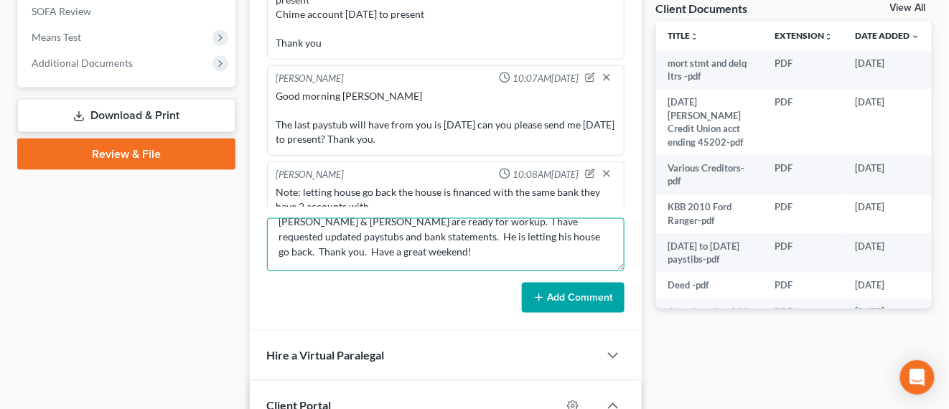
type textarea "[PERSON_NAME] & [PERSON_NAME] are ready for workup. I have requested updated pa…"
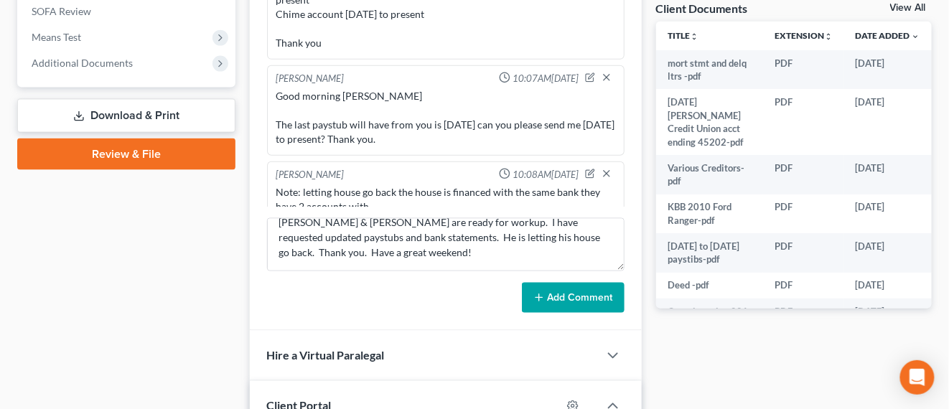
click at [551, 294] on button "Add Comment" at bounding box center [573, 298] width 103 height 30
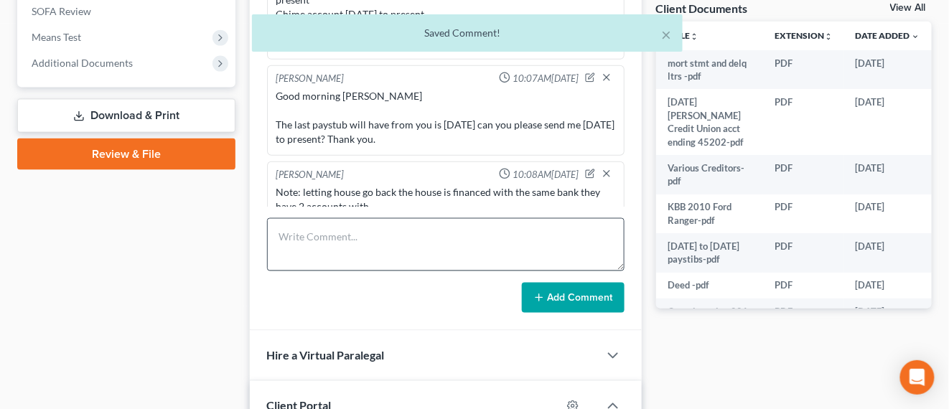
scroll to position [243, 0]
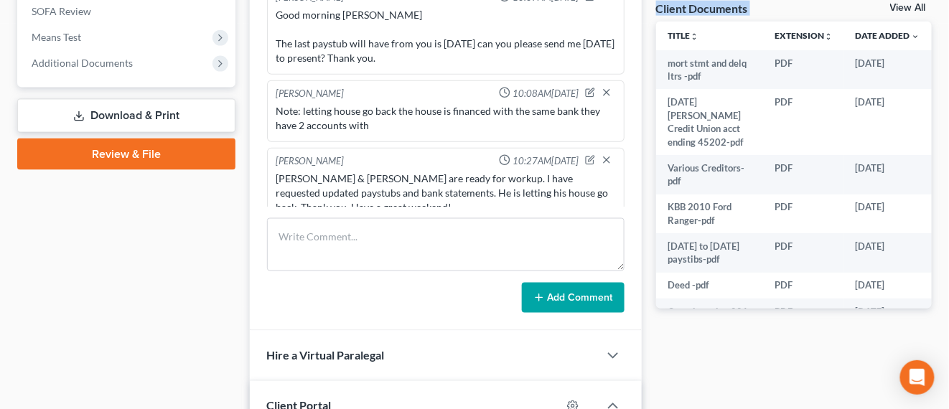
drag, startPoint x: 684, startPoint y: 2, endPoint x: 1113, endPoint y: 420, distance: 598.5
click at [949, 408] on html "Home New Case Client Portal Directory Cases Farthing Legal, PC hope@farthing.le…" at bounding box center [474, 44] width 949 height 1165
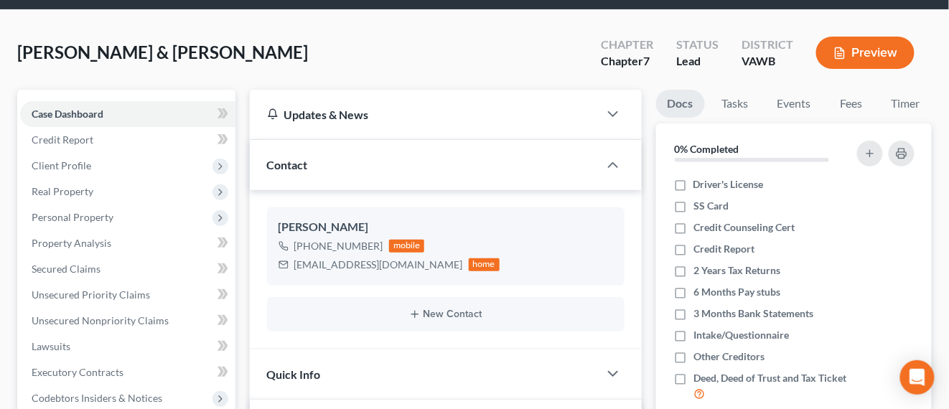
scroll to position [0, 0]
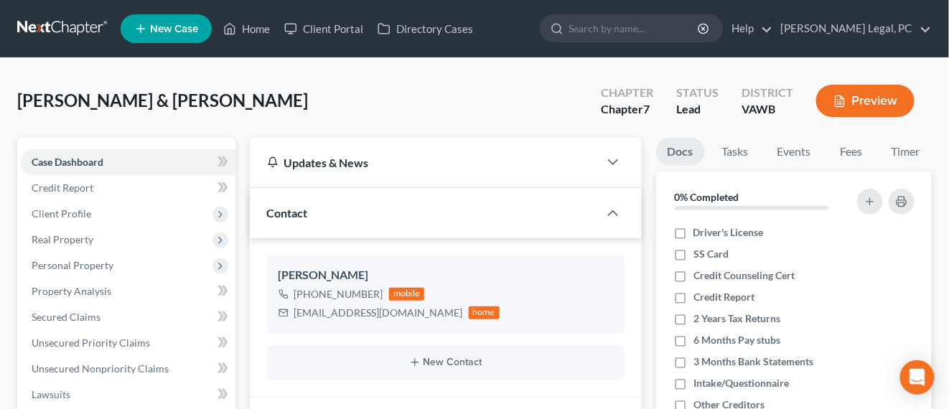
click at [49, 27] on link at bounding box center [63, 29] width 92 height 26
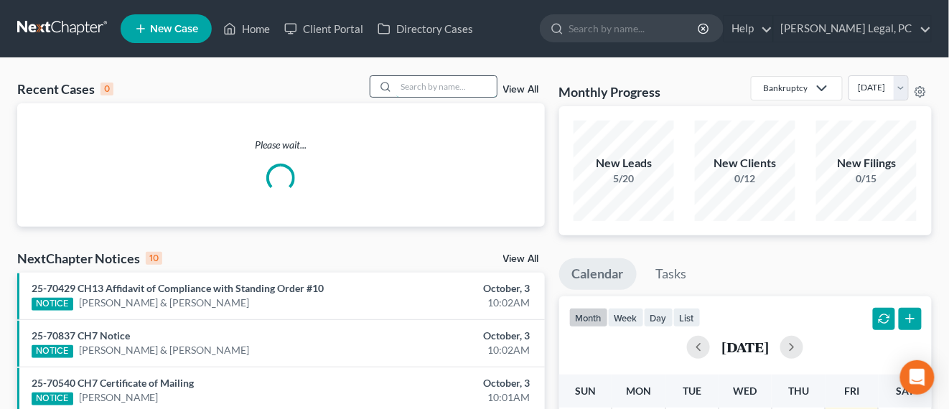
click at [413, 85] on input "search" at bounding box center [446, 86] width 101 height 21
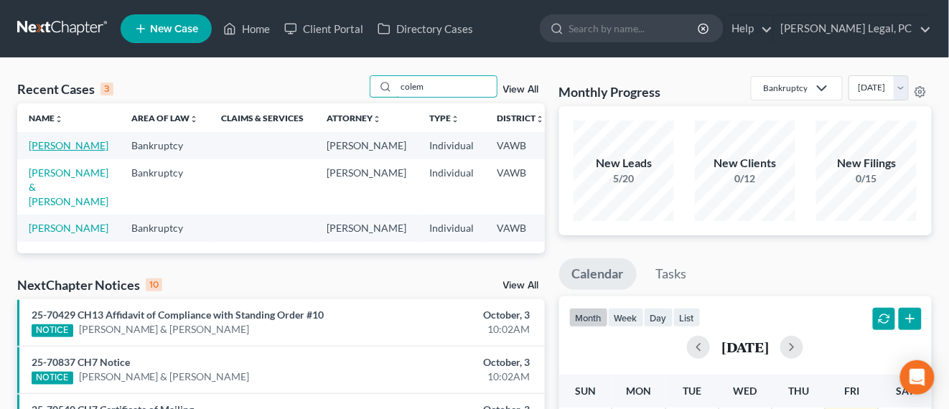
type input "colem"
click at [57, 145] on link "[PERSON_NAME]" at bounding box center [69, 145] width 80 height 12
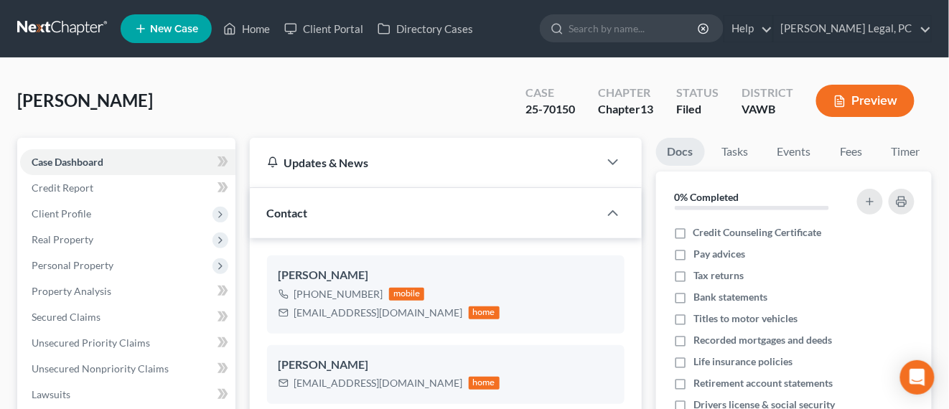
click at [60, 25] on link at bounding box center [63, 29] width 92 height 26
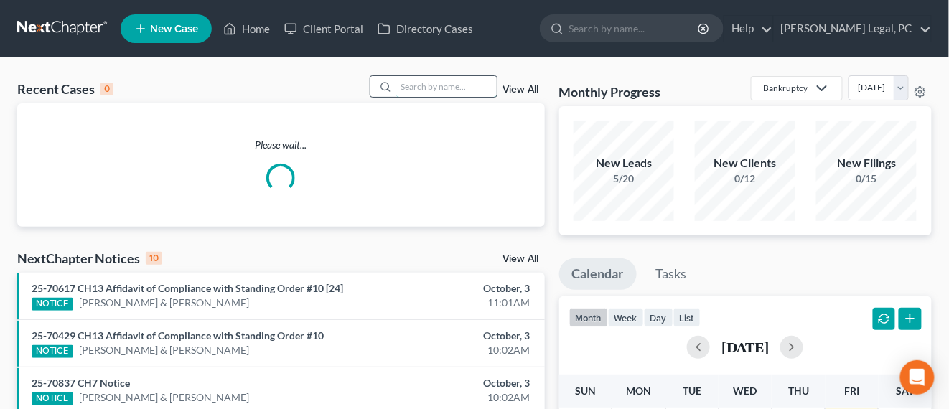
click at [426, 95] on input "search" at bounding box center [446, 86] width 101 height 21
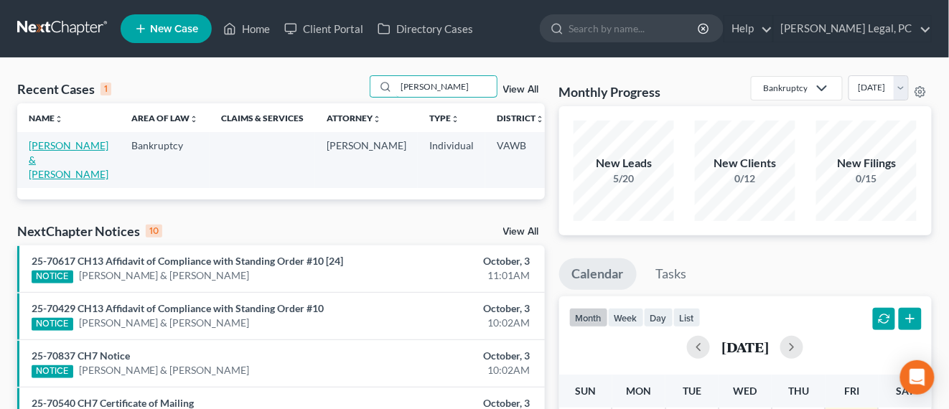
type input "[PERSON_NAME]"
click at [41, 146] on link "[PERSON_NAME] & [PERSON_NAME]" at bounding box center [69, 159] width 80 height 41
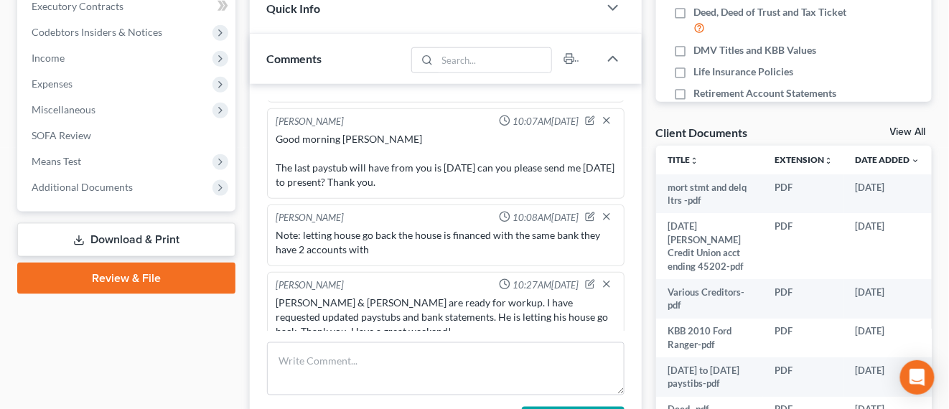
scroll to position [449, 0]
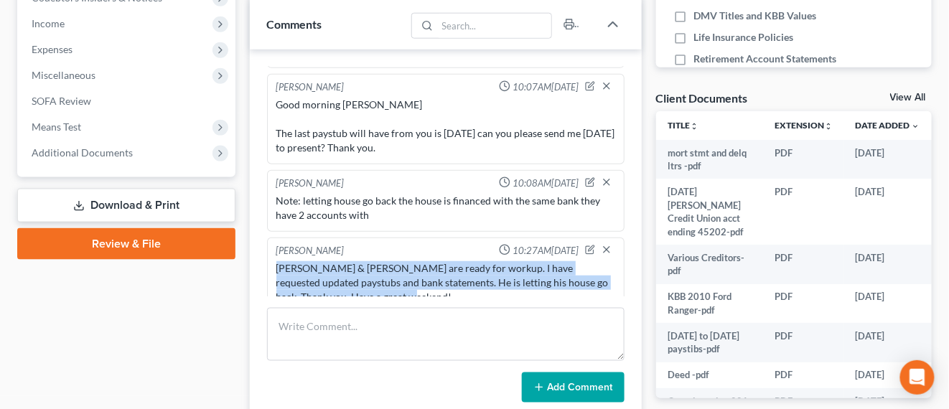
drag, startPoint x: 392, startPoint y: 284, endPoint x: 270, endPoint y: 251, distance: 126.4
click at [270, 251] on div "[PERSON_NAME] 10:27AM[DATE] [PERSON_NAME] & [PERSON_NAME] are ready for workup.…" at bounding box center [445, 276] width 357 height 76
copy div "[PERSON_NAME] & [PERSON_NAME] are ready for workup. I have requested updated pa…"
